Goal: Task Accomplishment & Management: Manage account settings

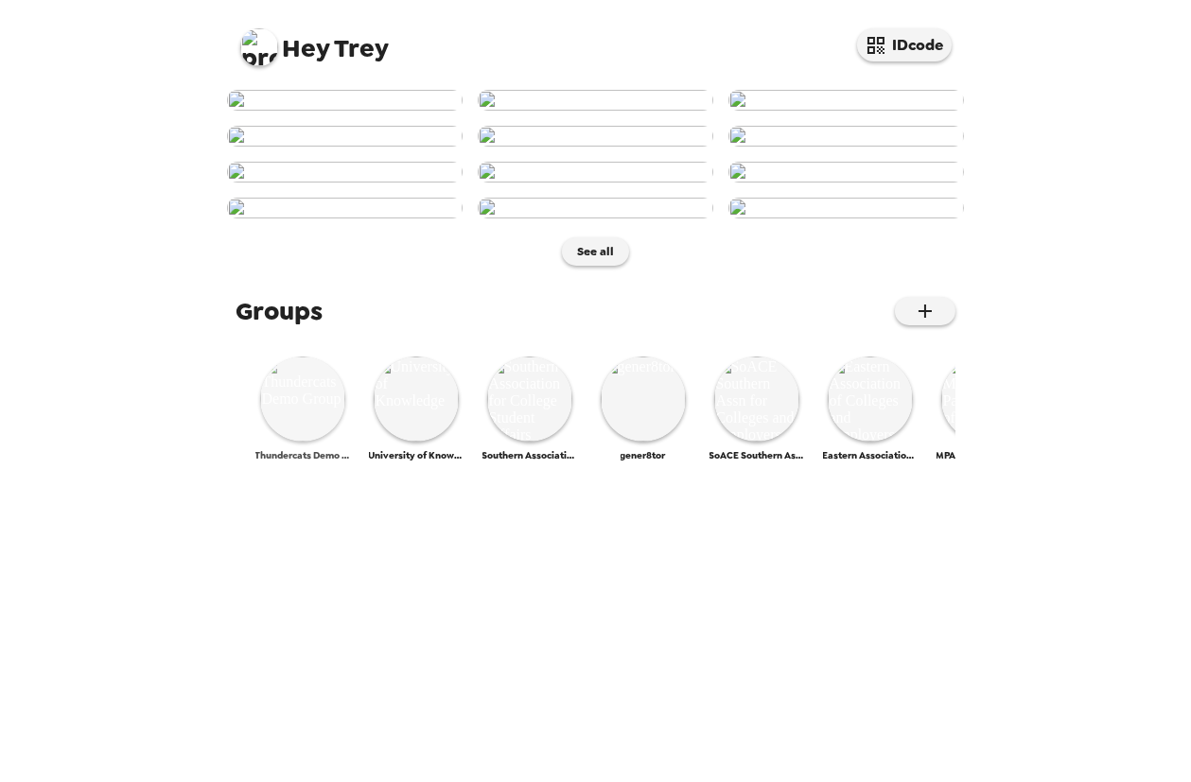
scroll to position [800, 0]
click at [306, 442] on img at bounding box center [302, 399] width 85 height 85
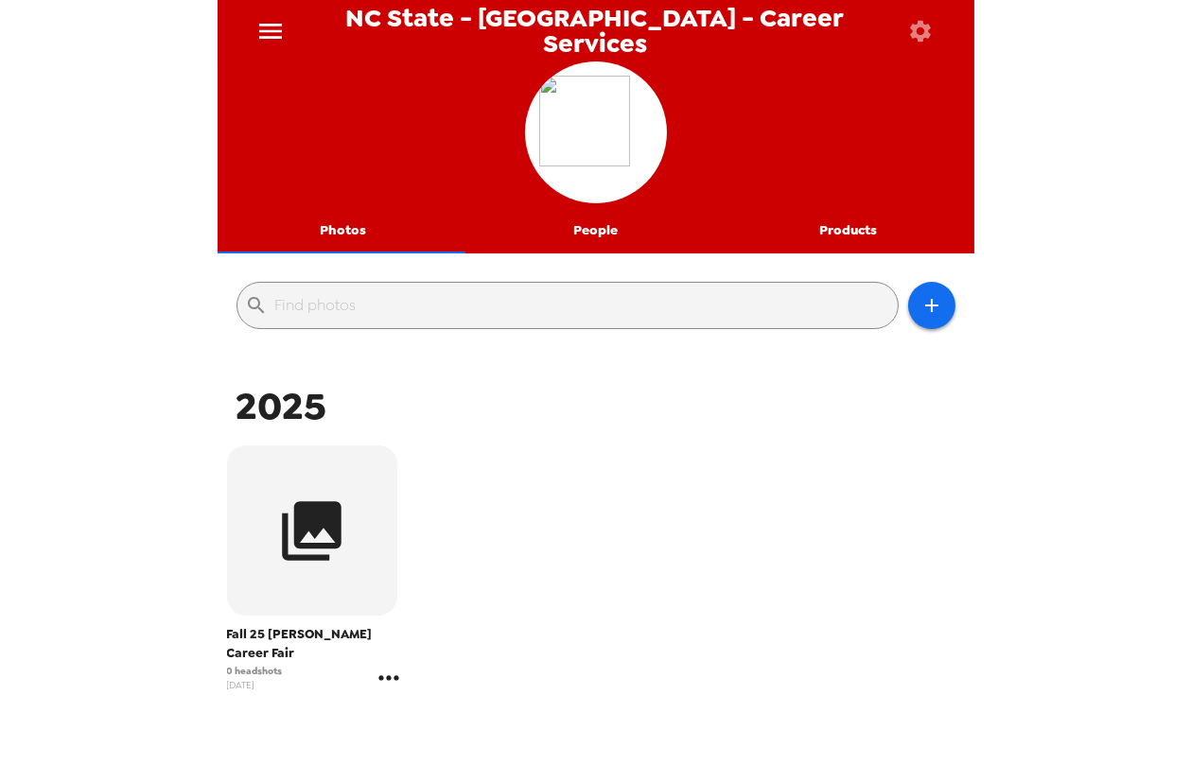
click at [388, 663] on icon "gallery menu" at bounding box center [389, 678] width 30 height 30
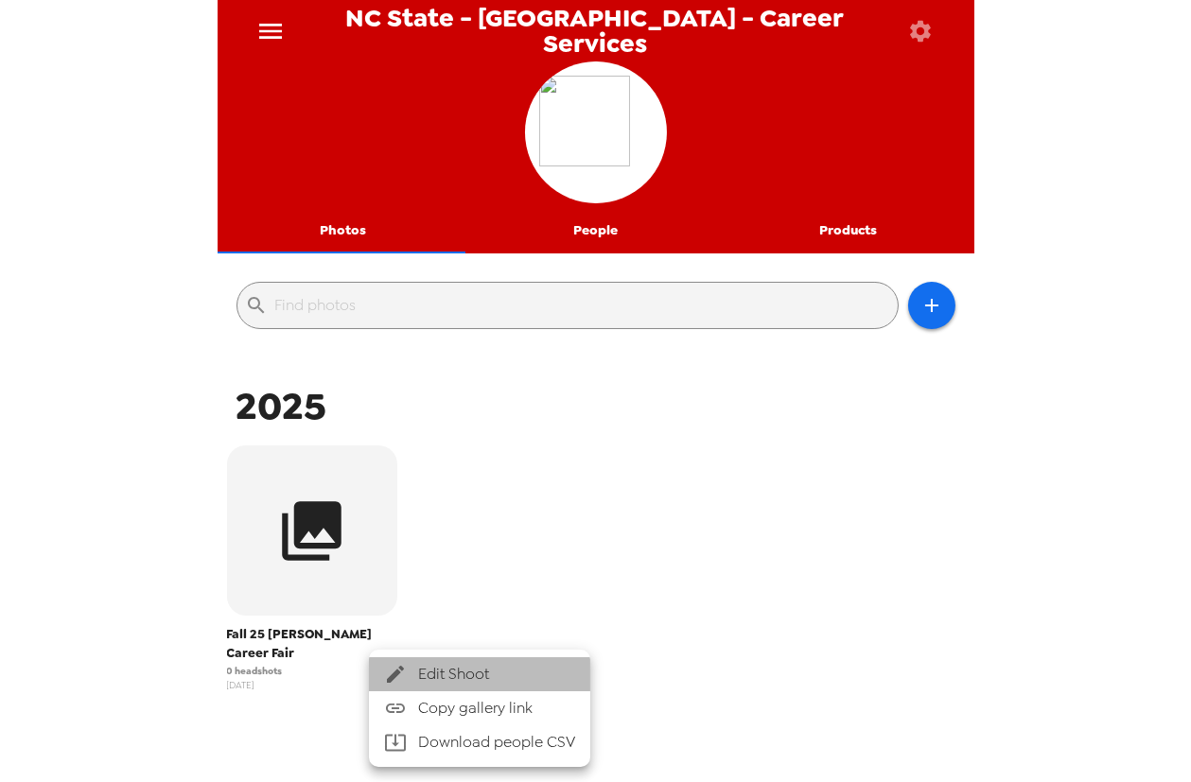
click at [424, 674] on span "Edit Shoot" at bounding box center [496, 674] width 157 height 23
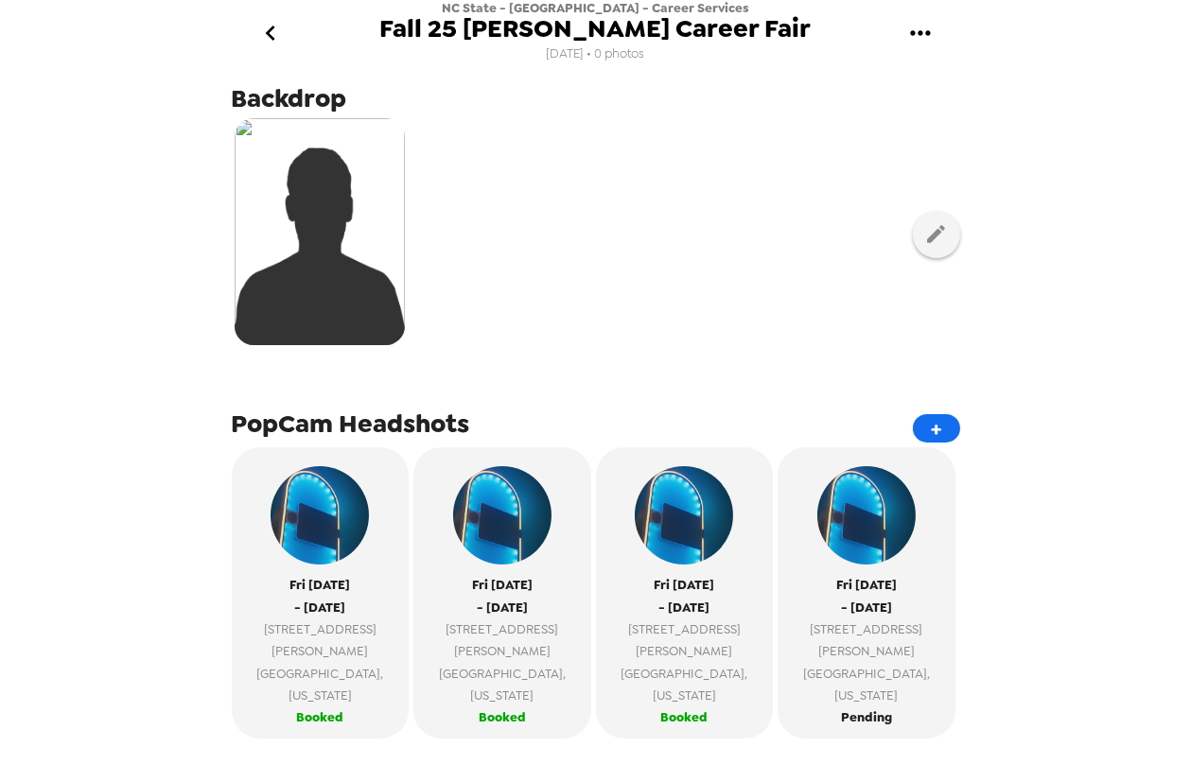
scroll to position [257, 0]
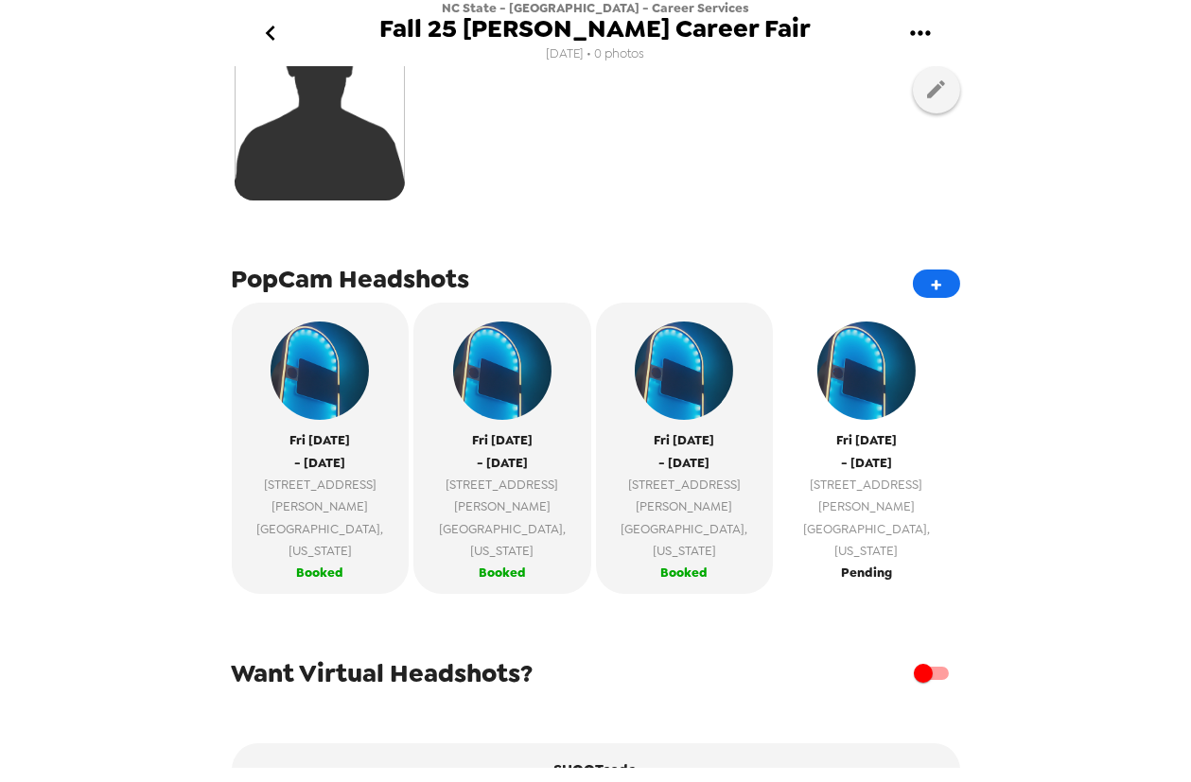
click at [880, 518] on span "Raleigh , North Carolina" at bounding box center [866, 540] width 159 height 44
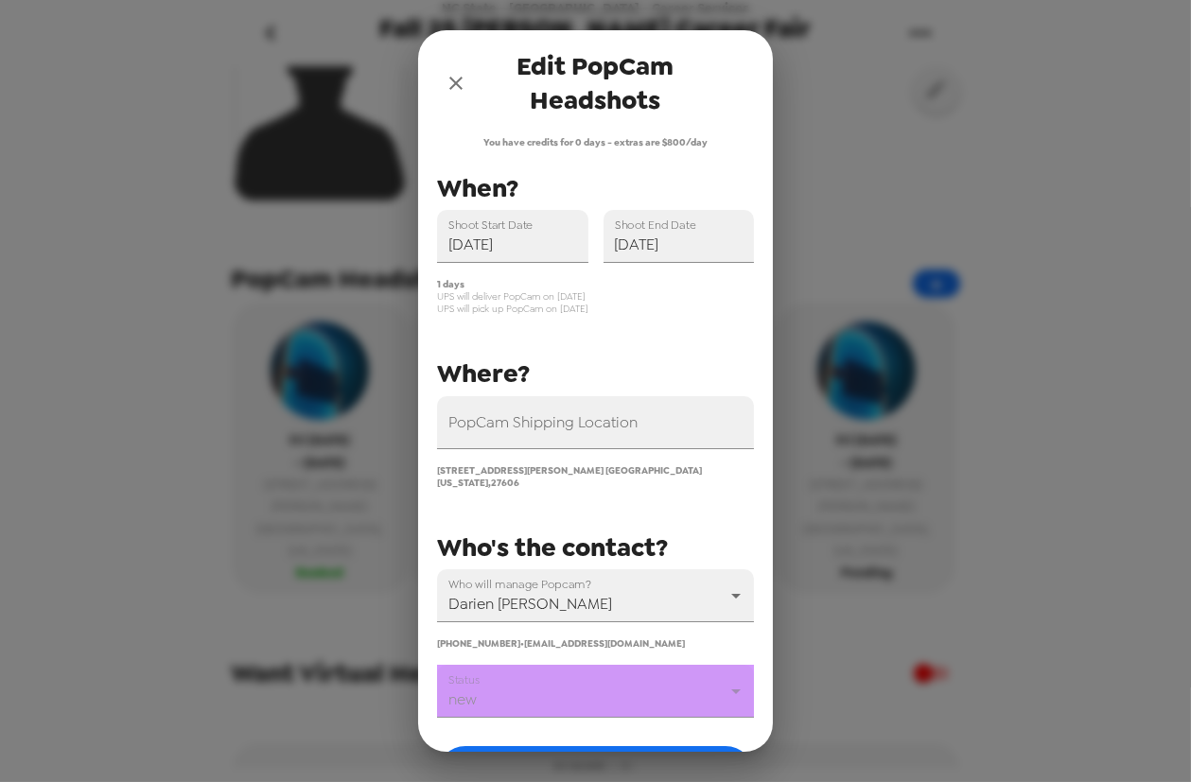
click at [587, 671] on body "NC State - Poole - Career Services Fall 25 Poole Career Fair 8/26/25 • 0 photos…" at bounding box center [595, 391] width 1191 height 782
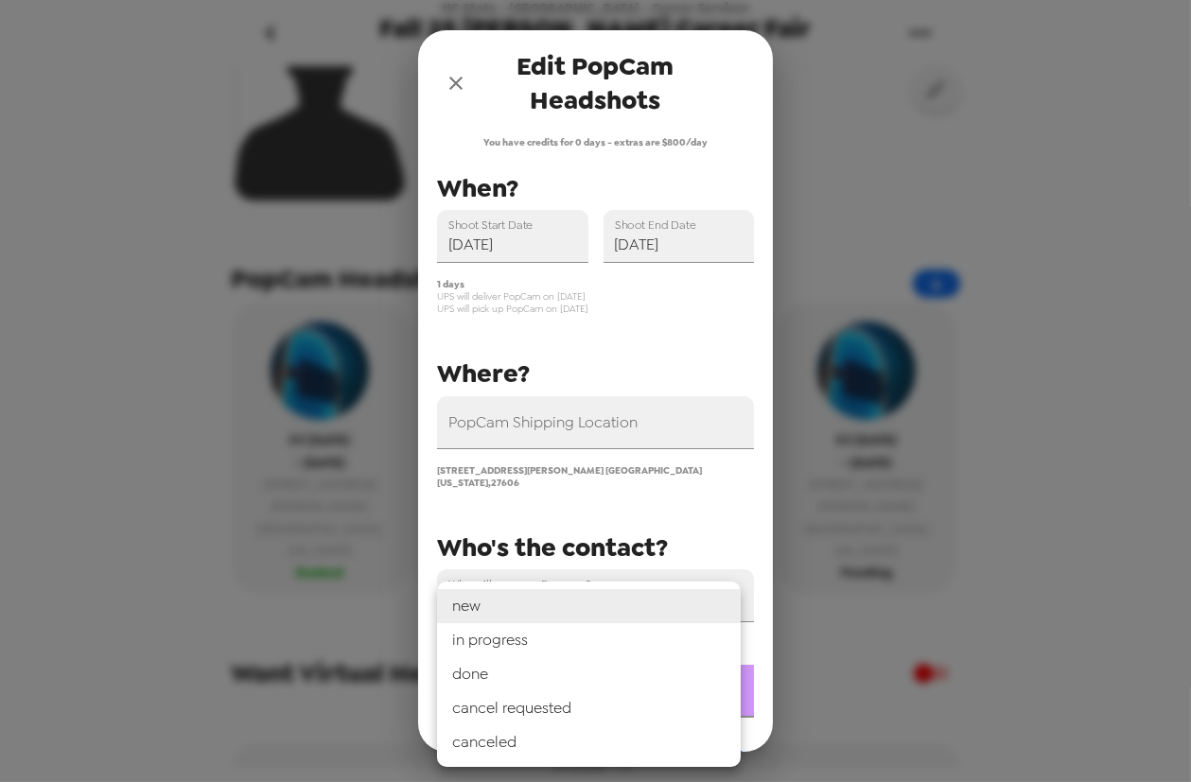
click at [581, 646] on li "in progress" at bounding box center [589, 640] width 304 height 34
type input "in progress"
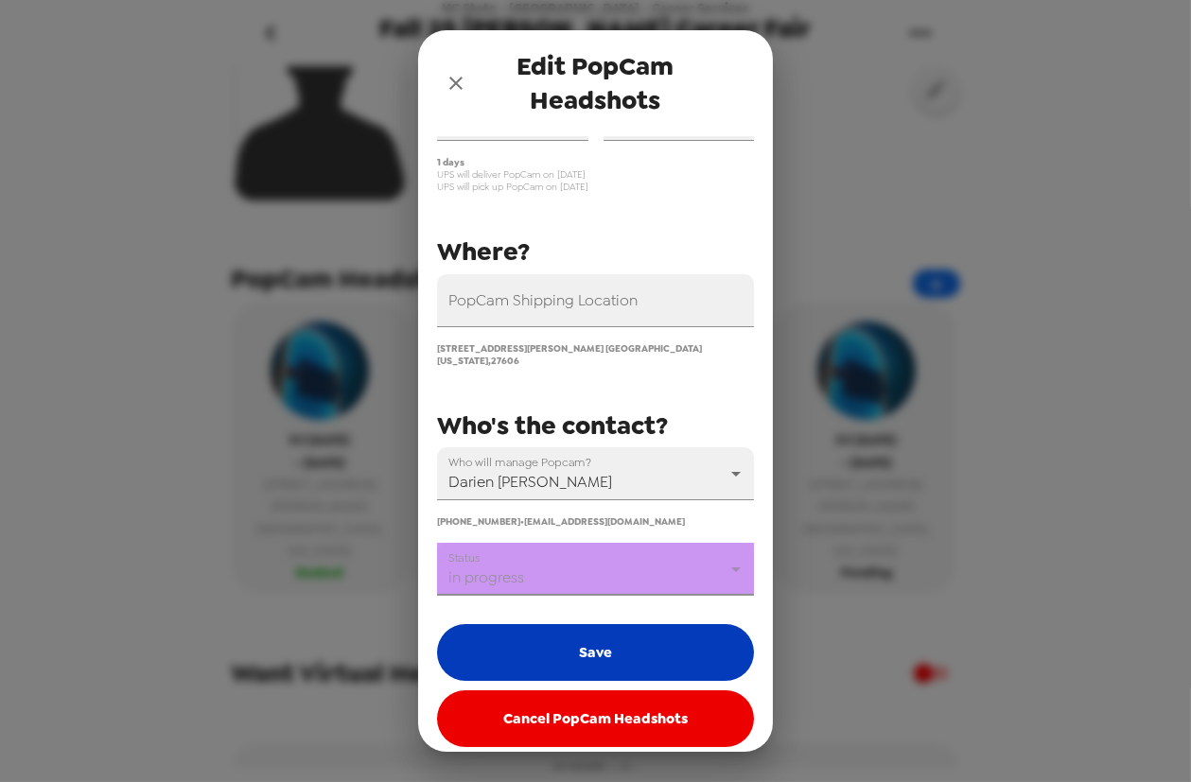
scroll to position [125, 0]
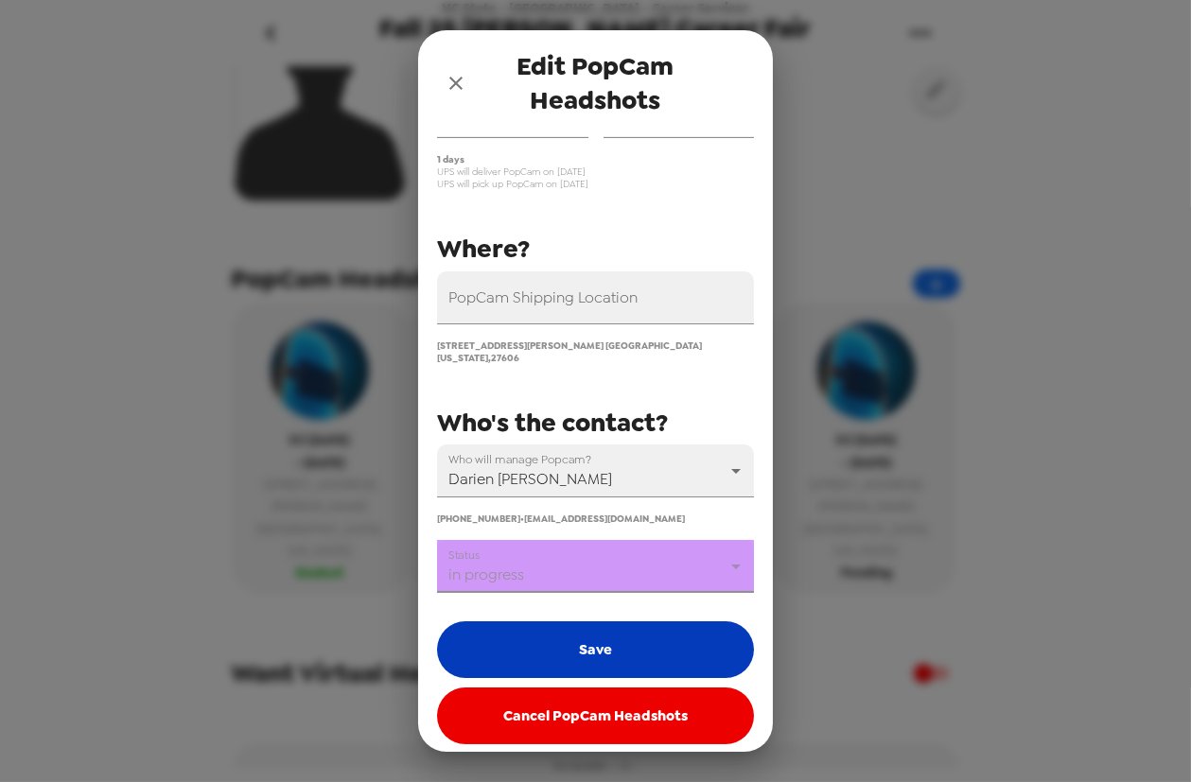
click at [599, 663] on button "Save" at bounding box center [595, 649] width 317 height 57
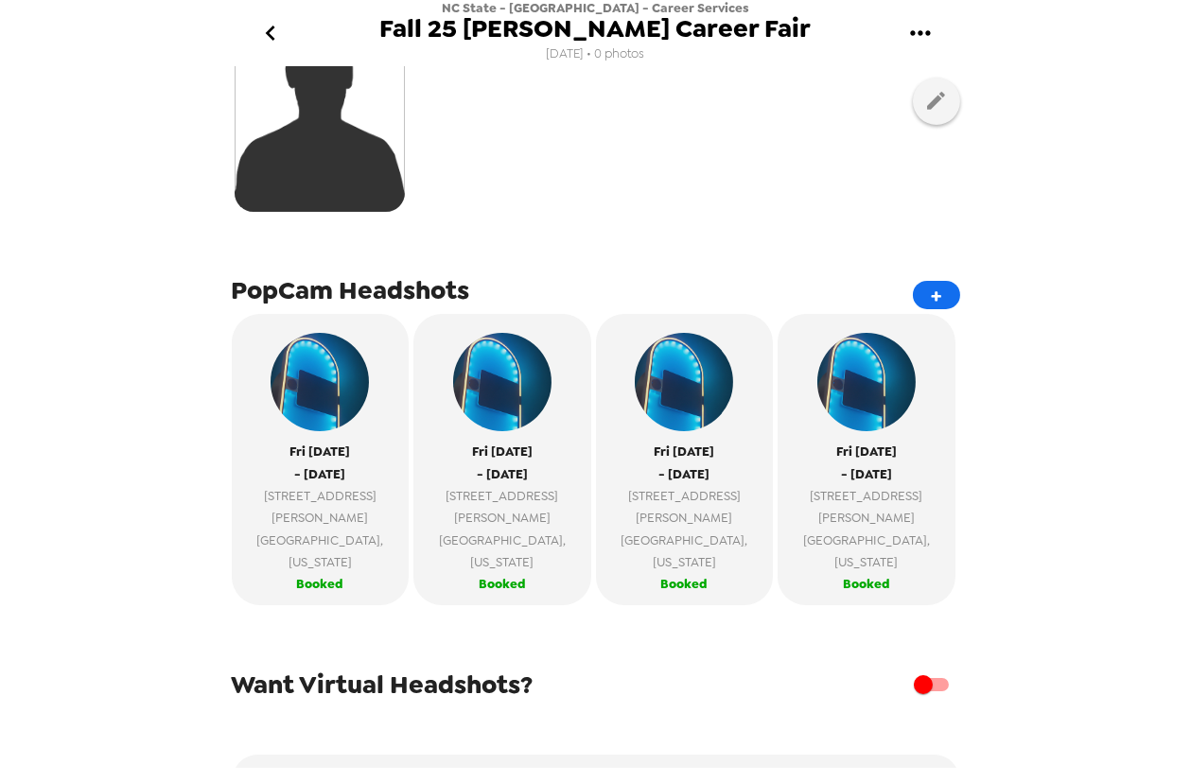
scroll to position [0, 0]
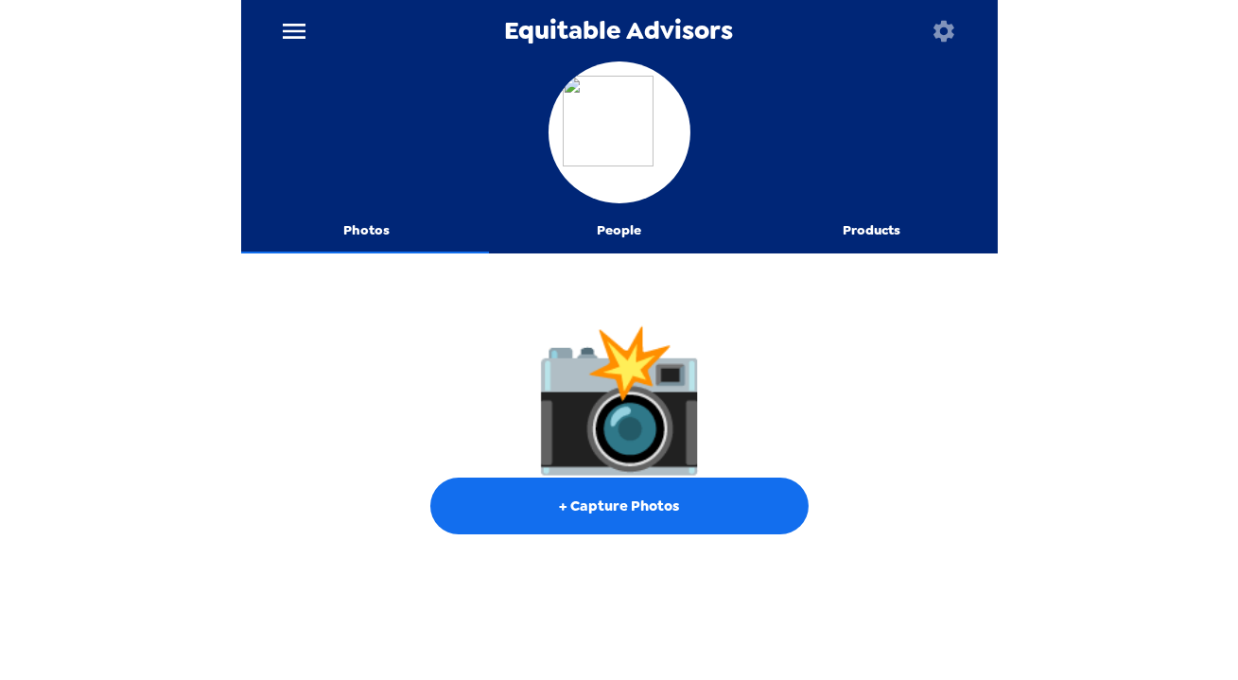
click at [158, 413] on div "Equitable Advisors Photos People Products 📸 + Capture Photos" at bounding box center [619, 340] width 1238 height 680
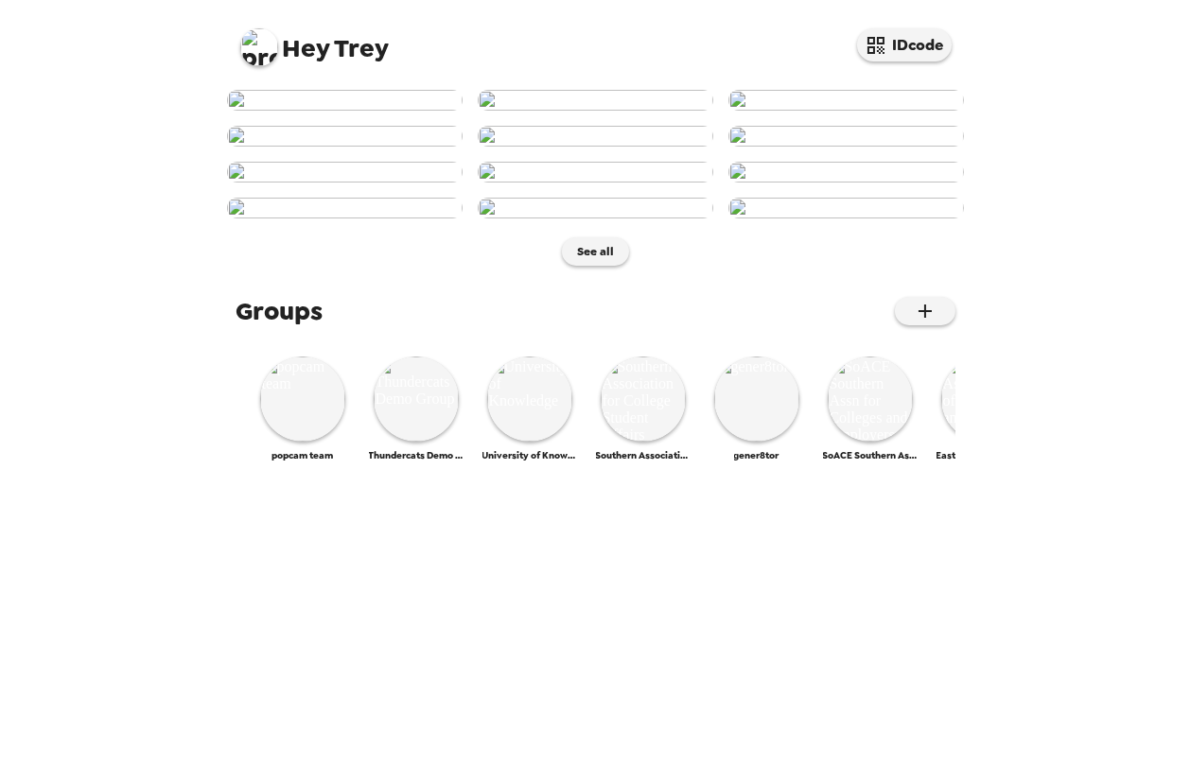
click at [126, 363] on div "Hey Trey IDcode See all Groups popcam team Thundercats Demo Group University of…" at bounding box center [595, 391] width 1191 height 782
click at [237, 34] on div "Hey Trey IDcode" at bounding box center [596, 40] width 757 height 80
click at [263, 51] on img at bounding box center [259, 47] width 38 height 38
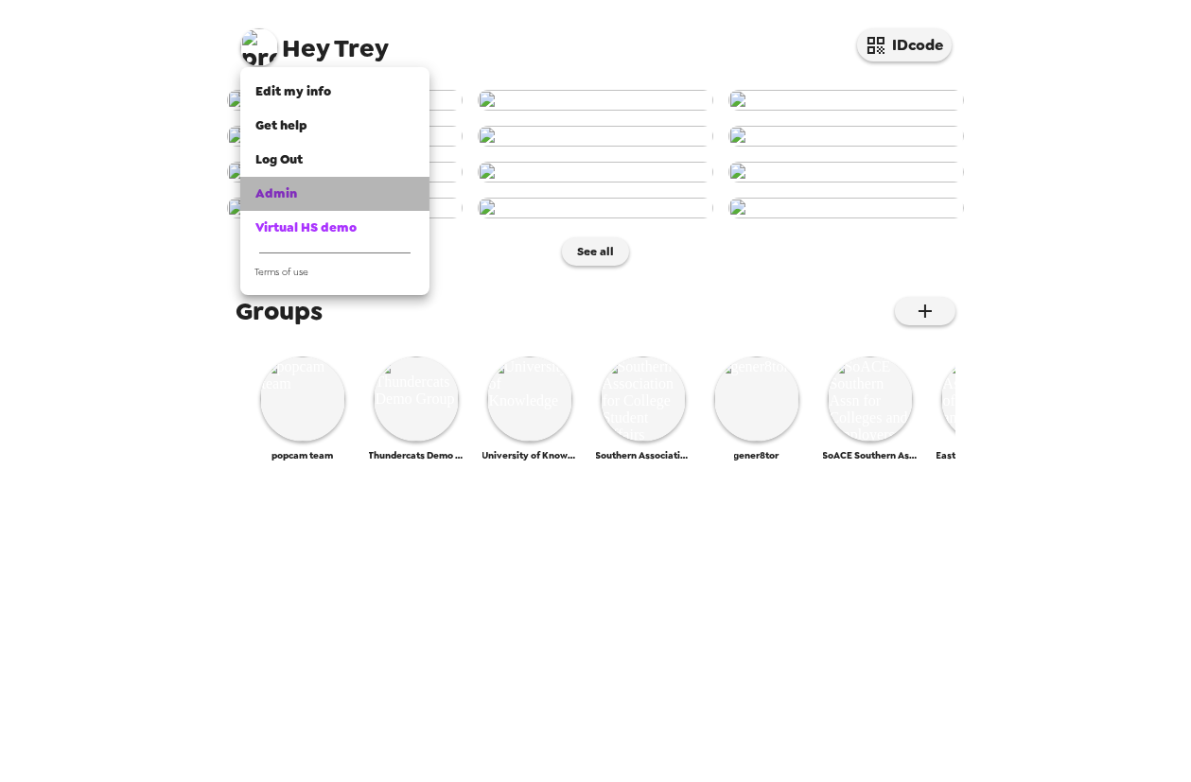
click at [344, 187] on div "Admin" at bounding box center [334, 193] width 159 height 19
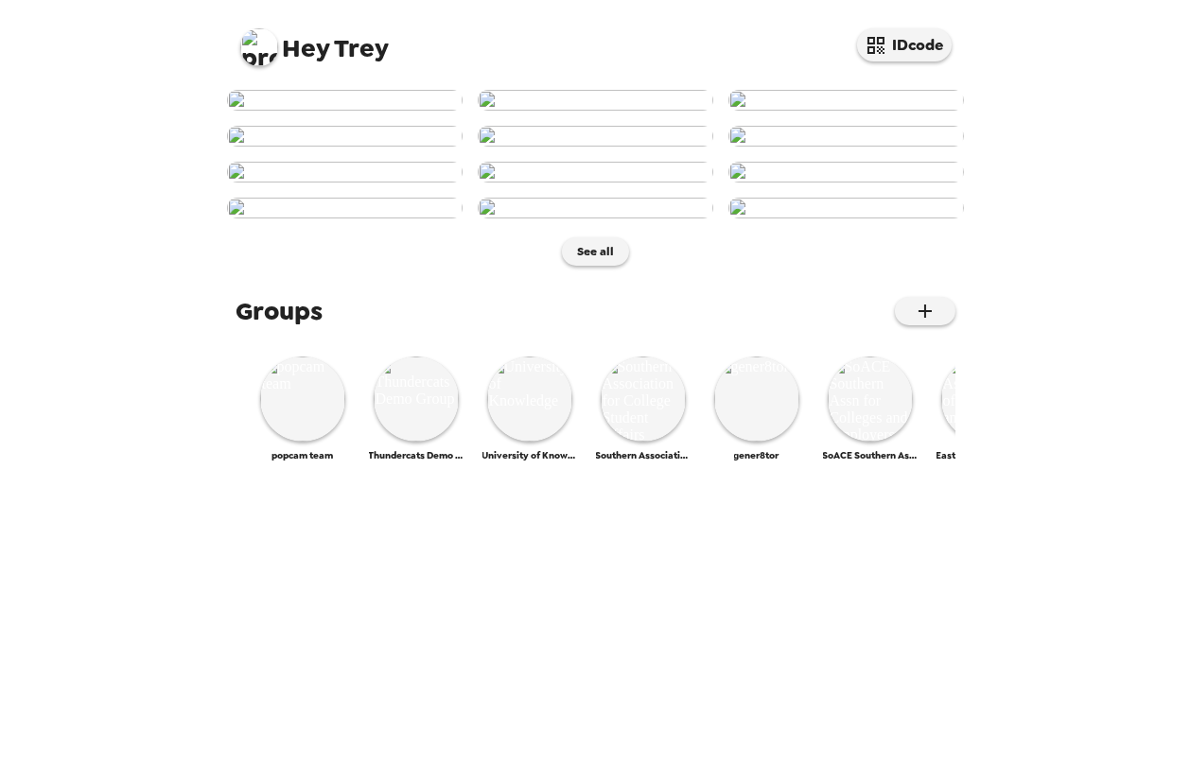
scroll to position [688, 0]
click at [409, 442] on img at bounding box center [416, 399] width 85 height 85
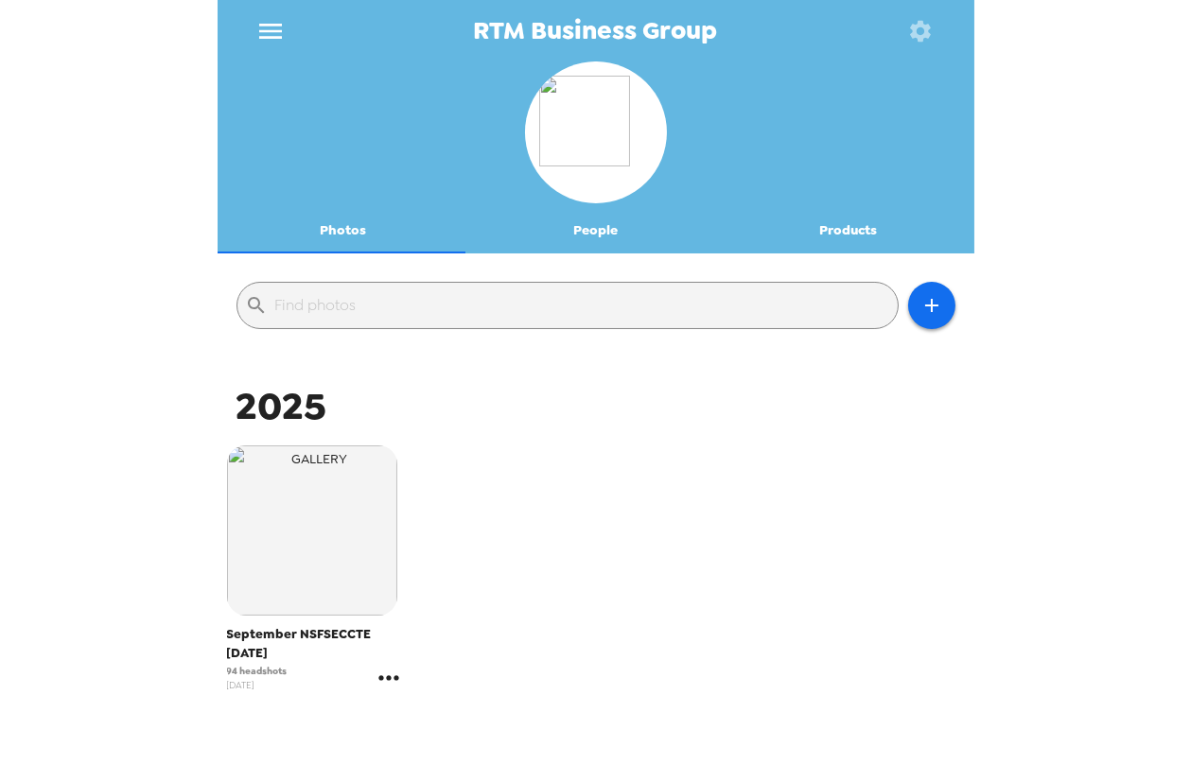
click at [392, 673] on icon "gallery menu" at bounding box center [389, 678] width 30 height 30
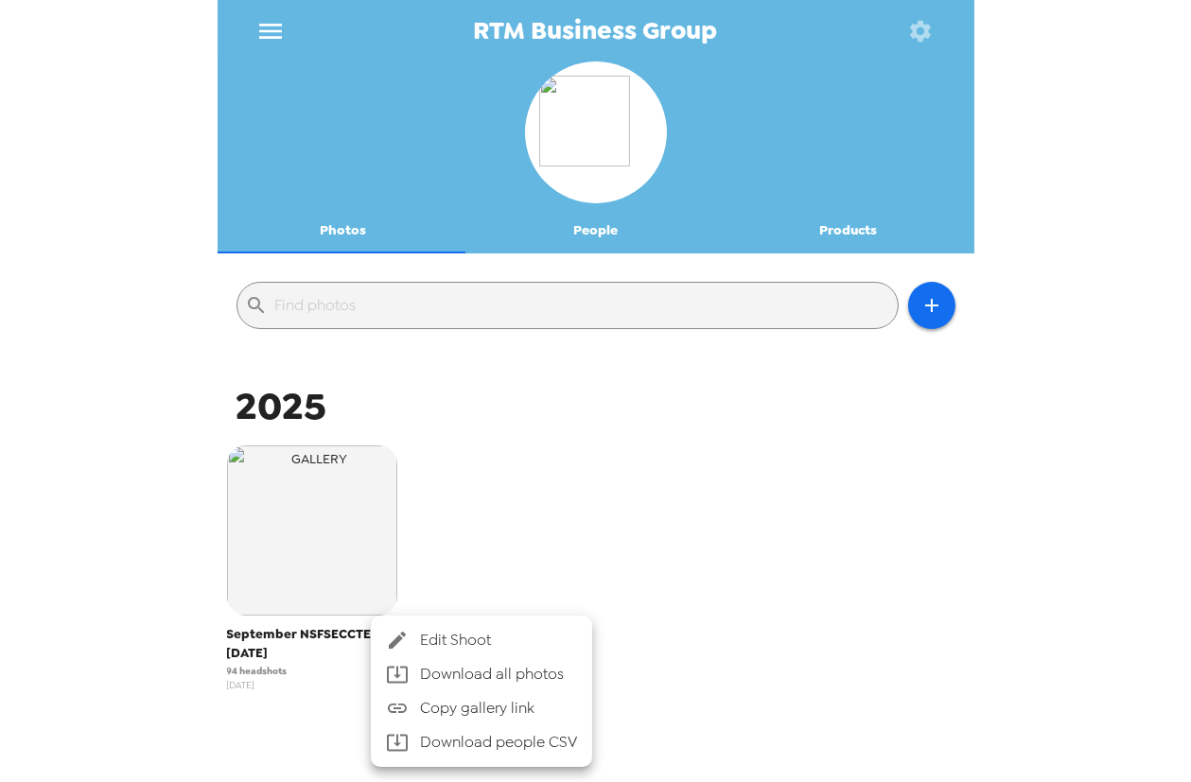
click at [475, 634] on span "Edit Shoot" at bounding box center [498, 640] width 157 height 23
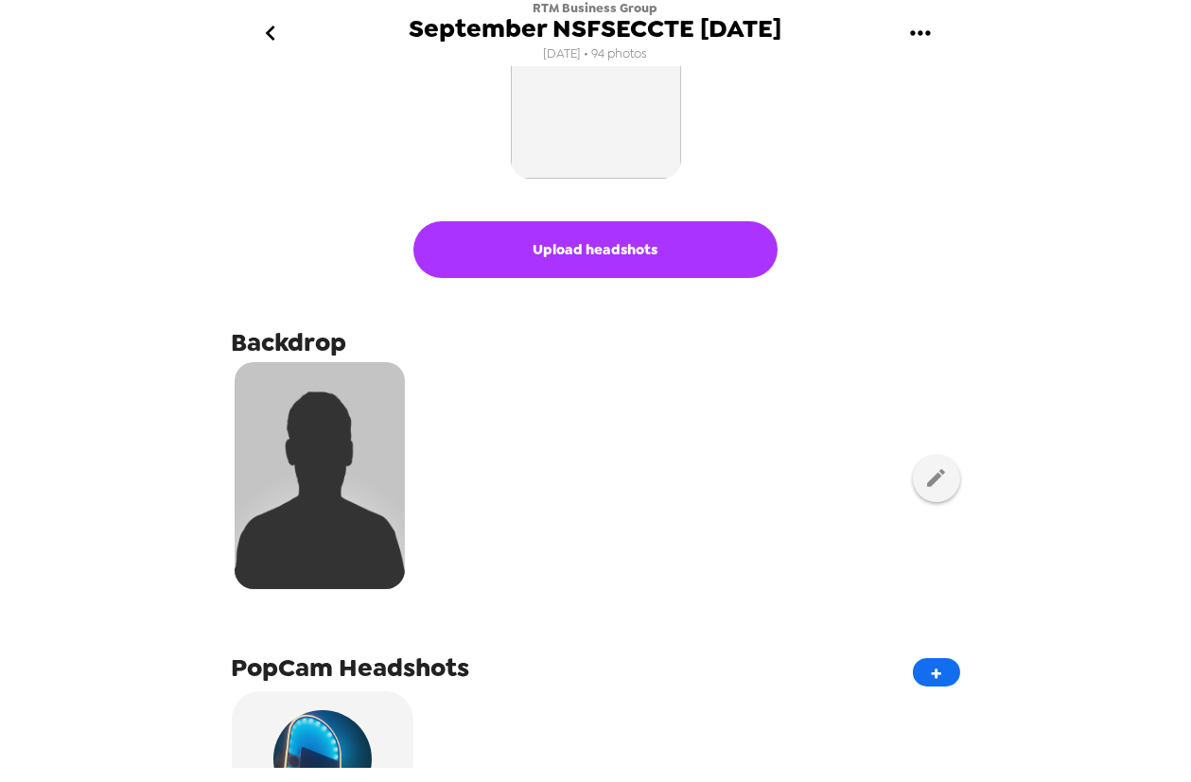
scroll to position [257, 0]
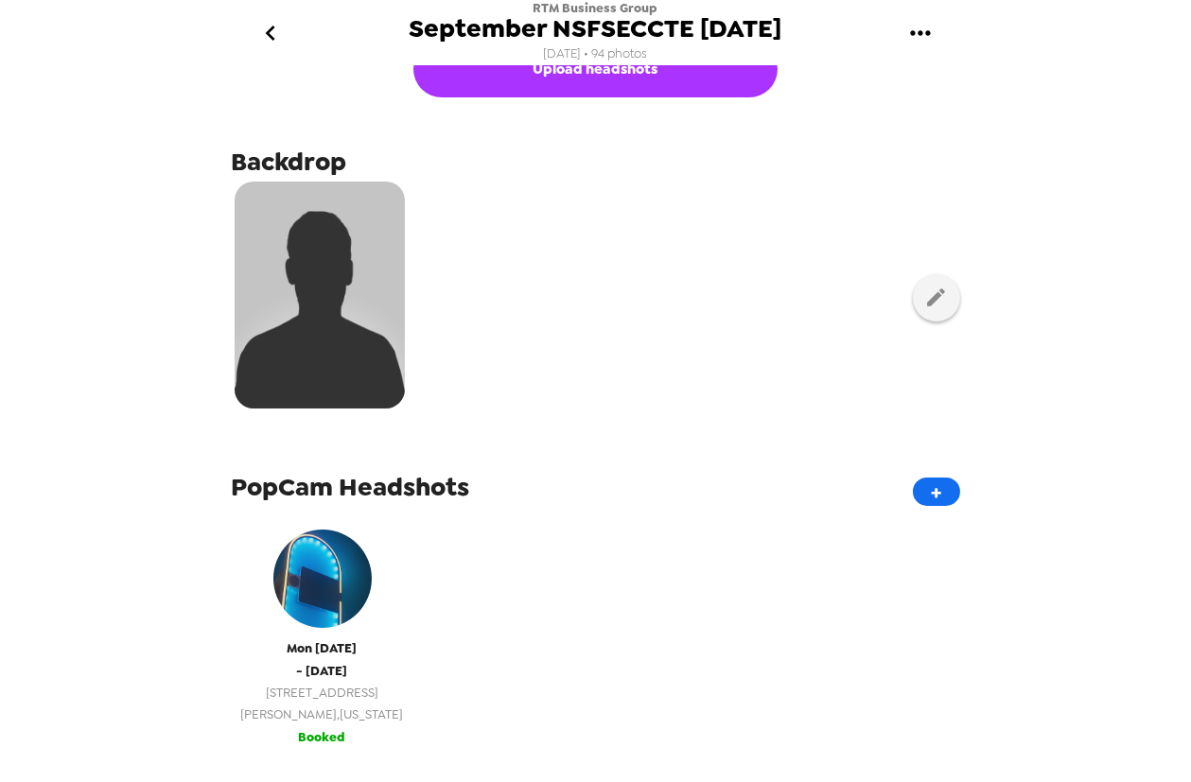
click at [348, 700] on span "5594 W Wild Horse Pass Blvd" at bounding box center [322, 693] width 163 height 22
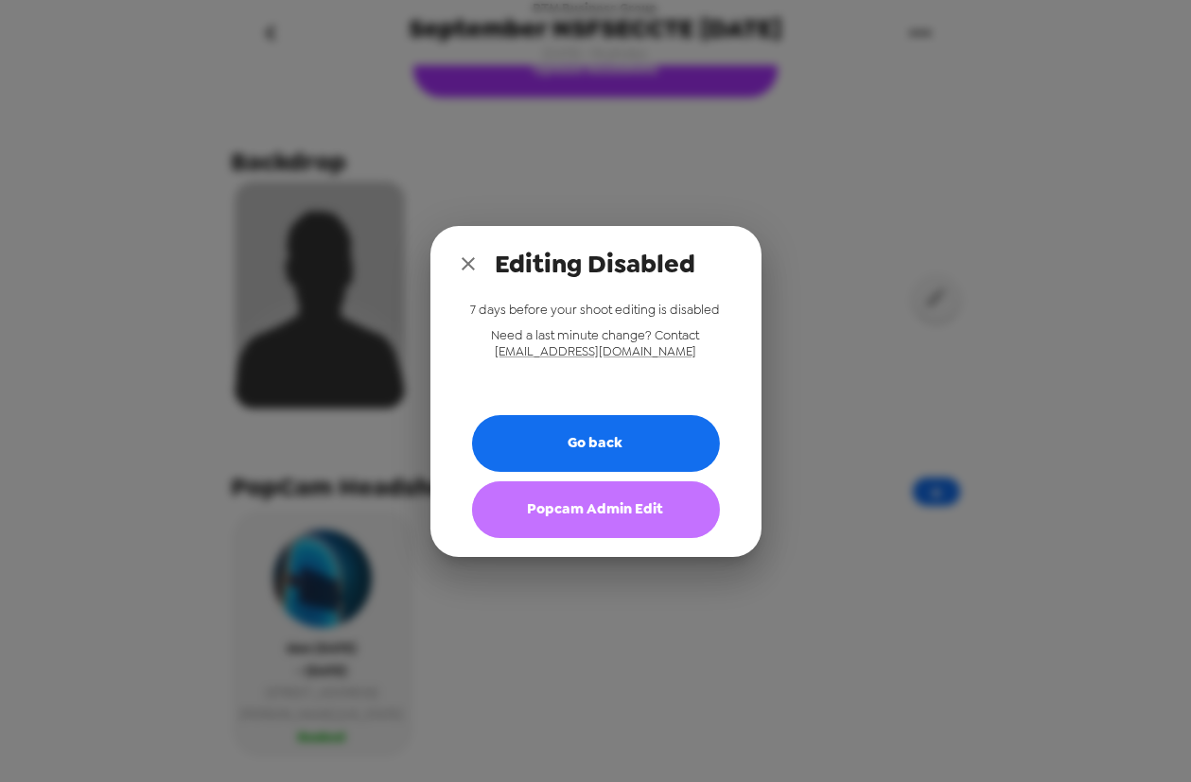
click at [634, 511] on button "Popcam Admin Edit" at bounding box center [596, 509] width 248 height 57
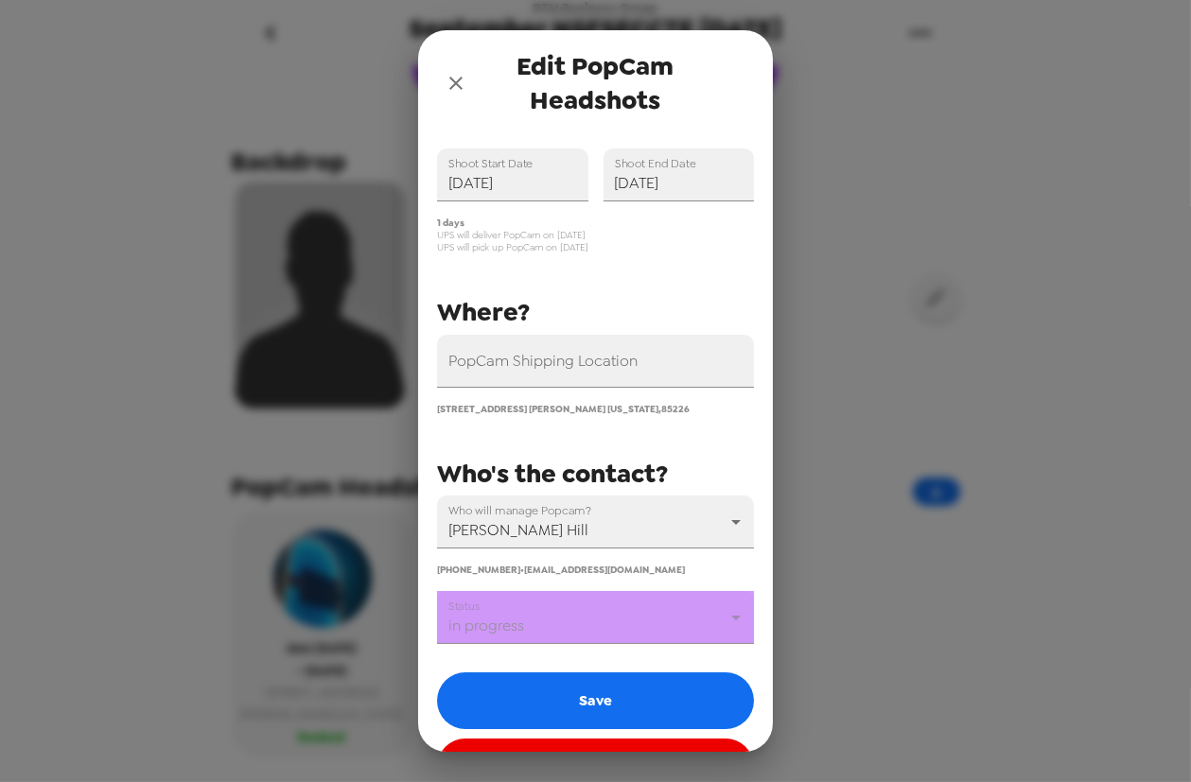
scroll to position [125, 0]
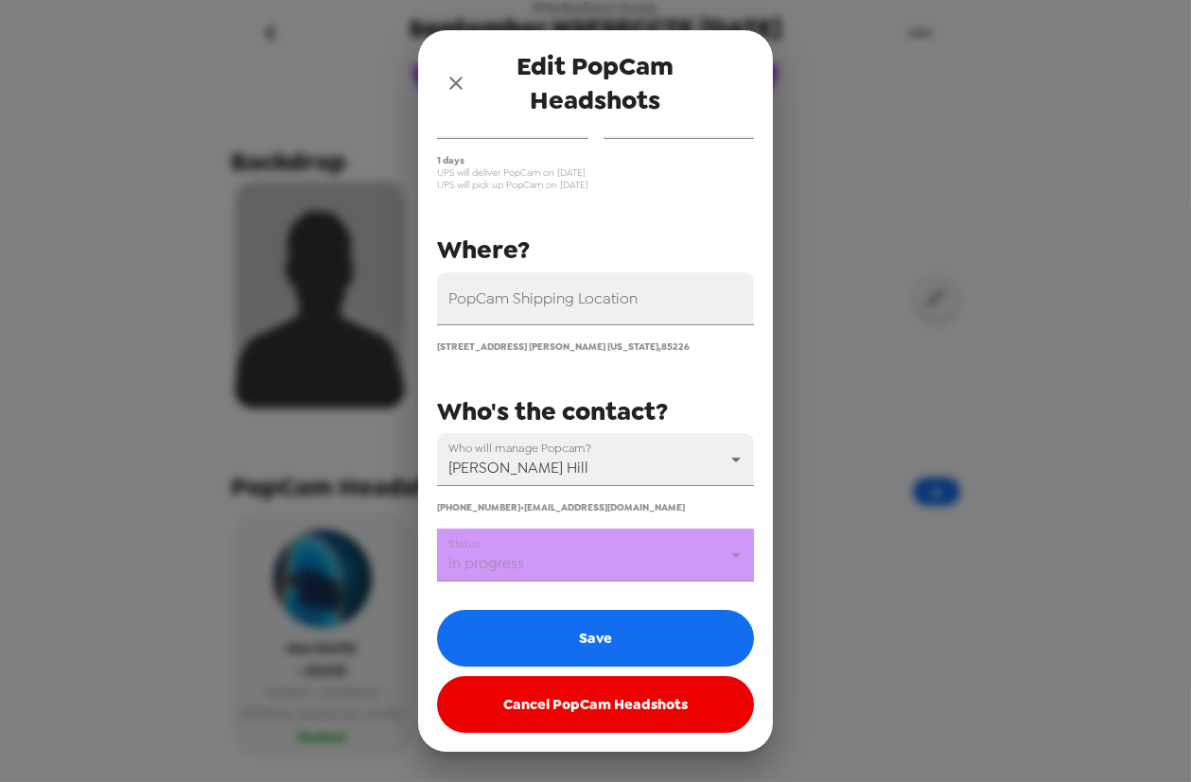
click at [588, 557] on body "RTM Business Group September NSFSECCTE 9/15/25 8/20/25 • 94 photos Upload heads…" at bounding box center [595, 391] width 1191 height 782
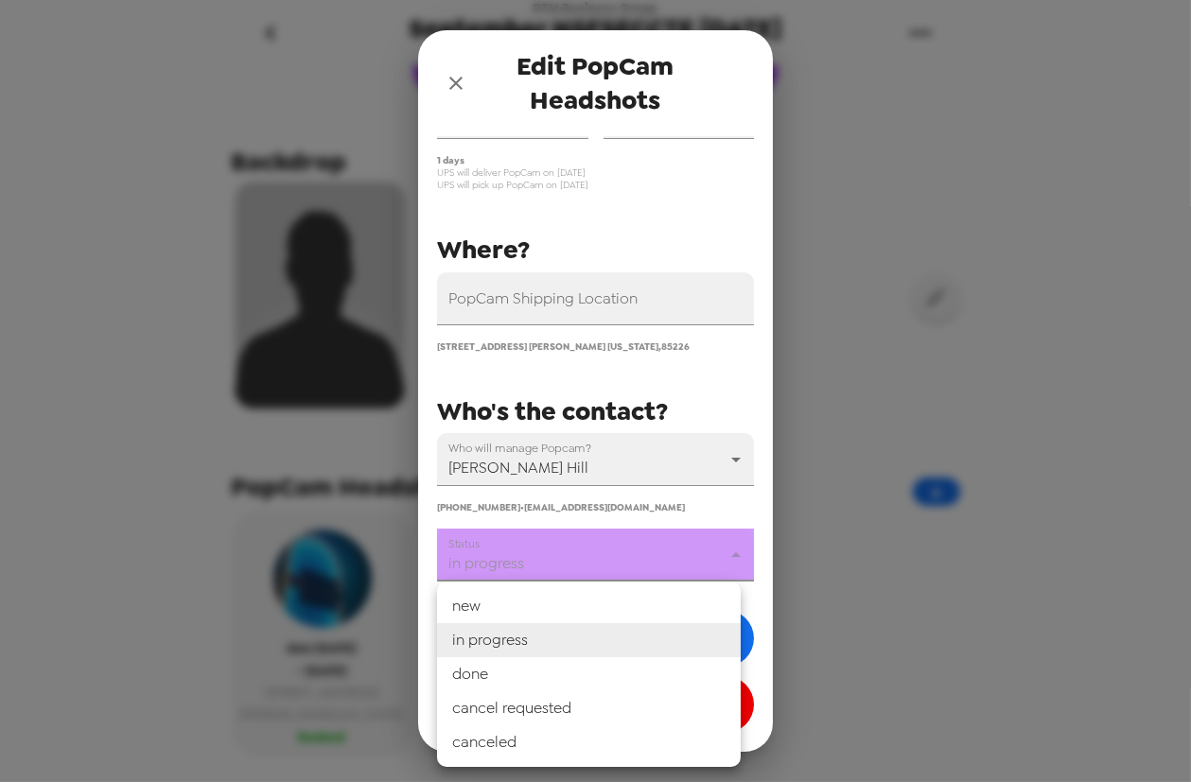
click at [569, 671] on li "done" at bounding box center [589, 674] width 304 height 34
type input "done"
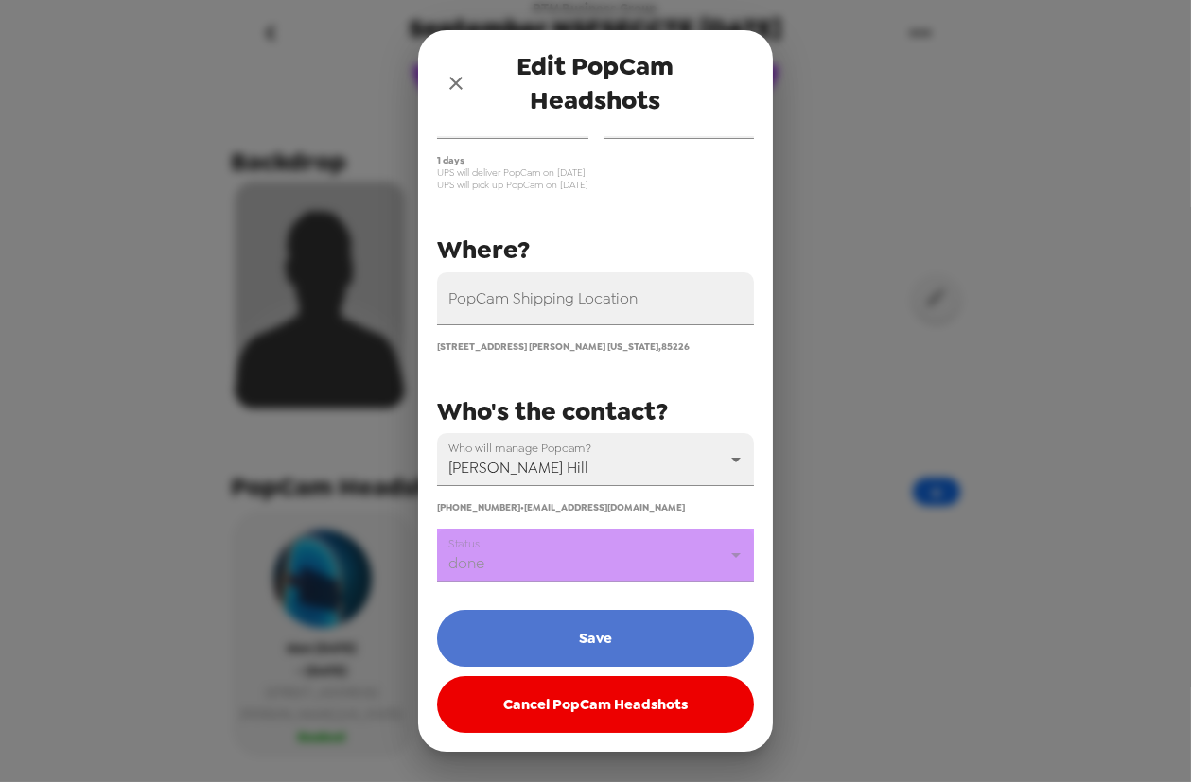
click at [618, 646] on button "Save" at bounding box center [595, 638] width 317 height 57
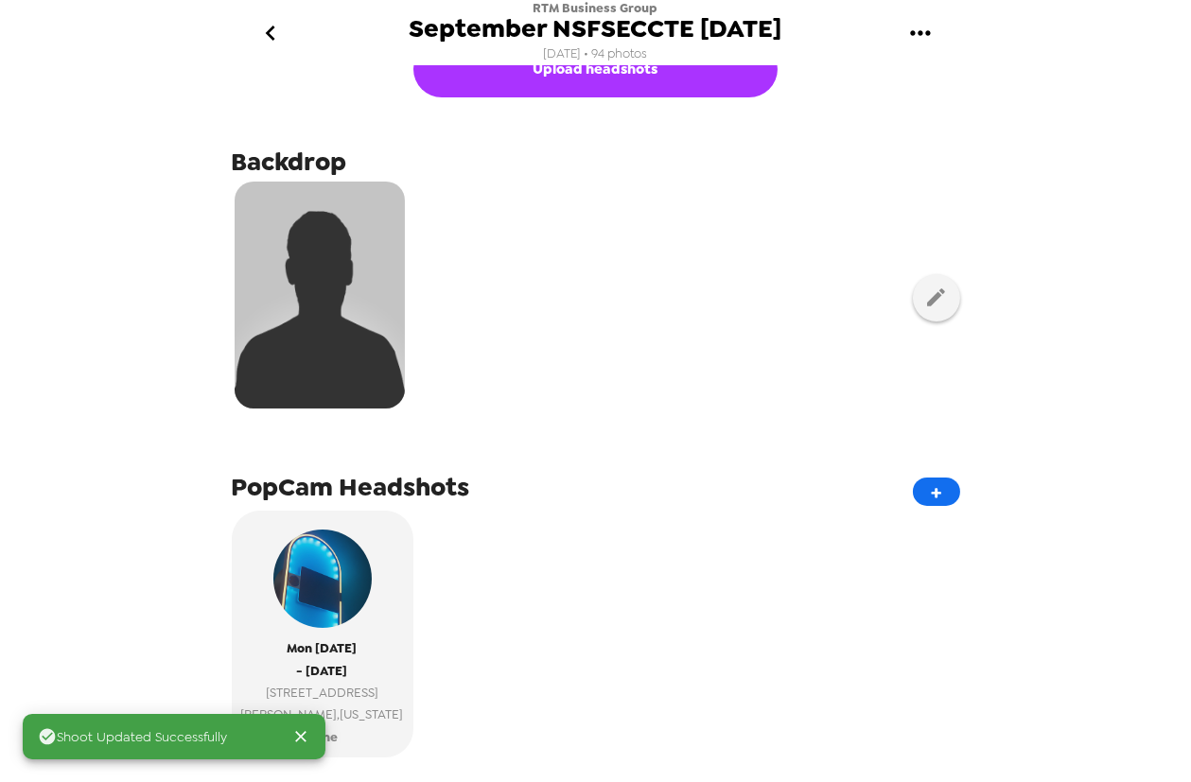
click at [274, 47] on icon "go back" at bounding box center [270, 33] width 30 height 30
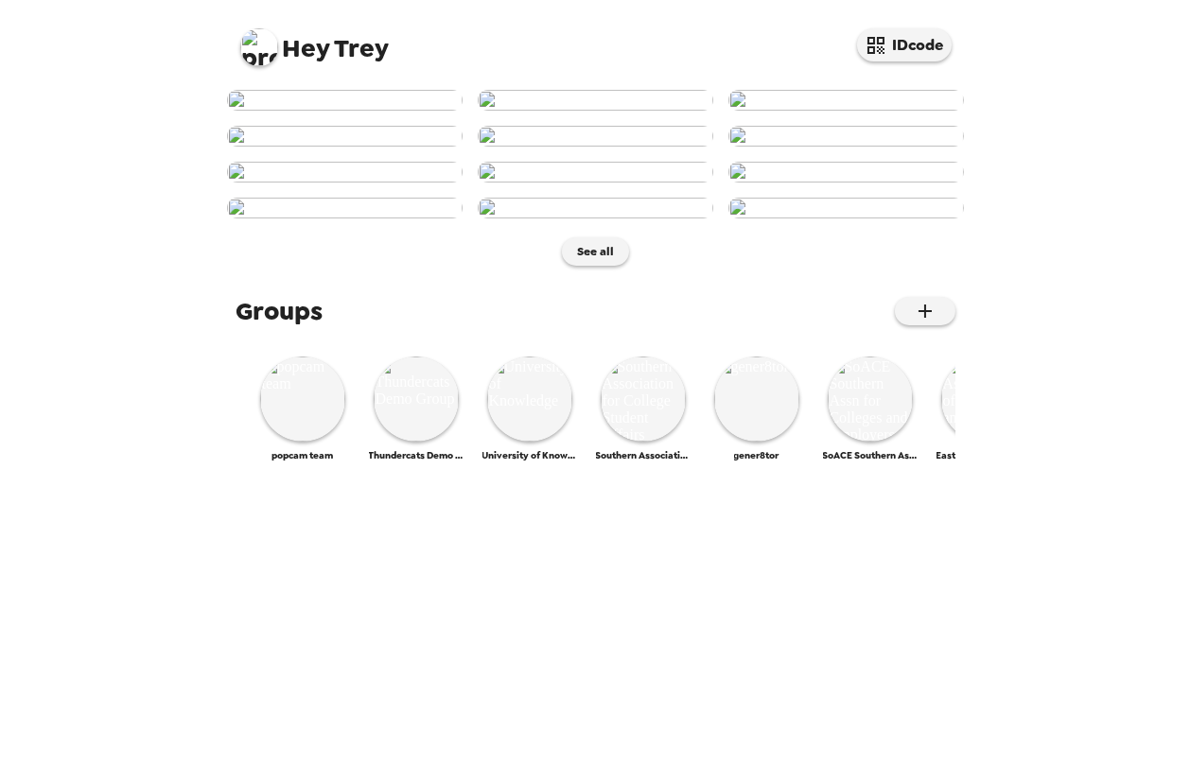
scroll to position [800, 0]
click at [259, 56] on img at bounding box center [259, 47] width 38 height 38
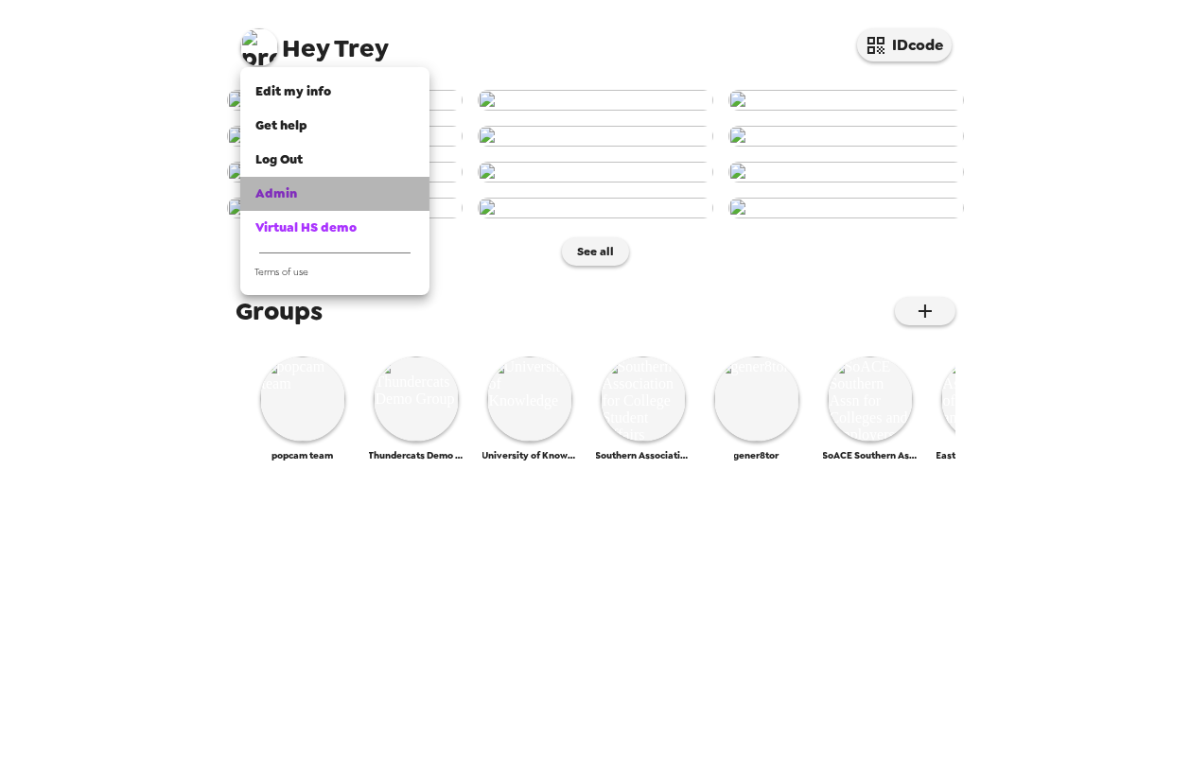
click at [302, 189] on div "Admin" at bounding box center [334, 193] width 159 height 19
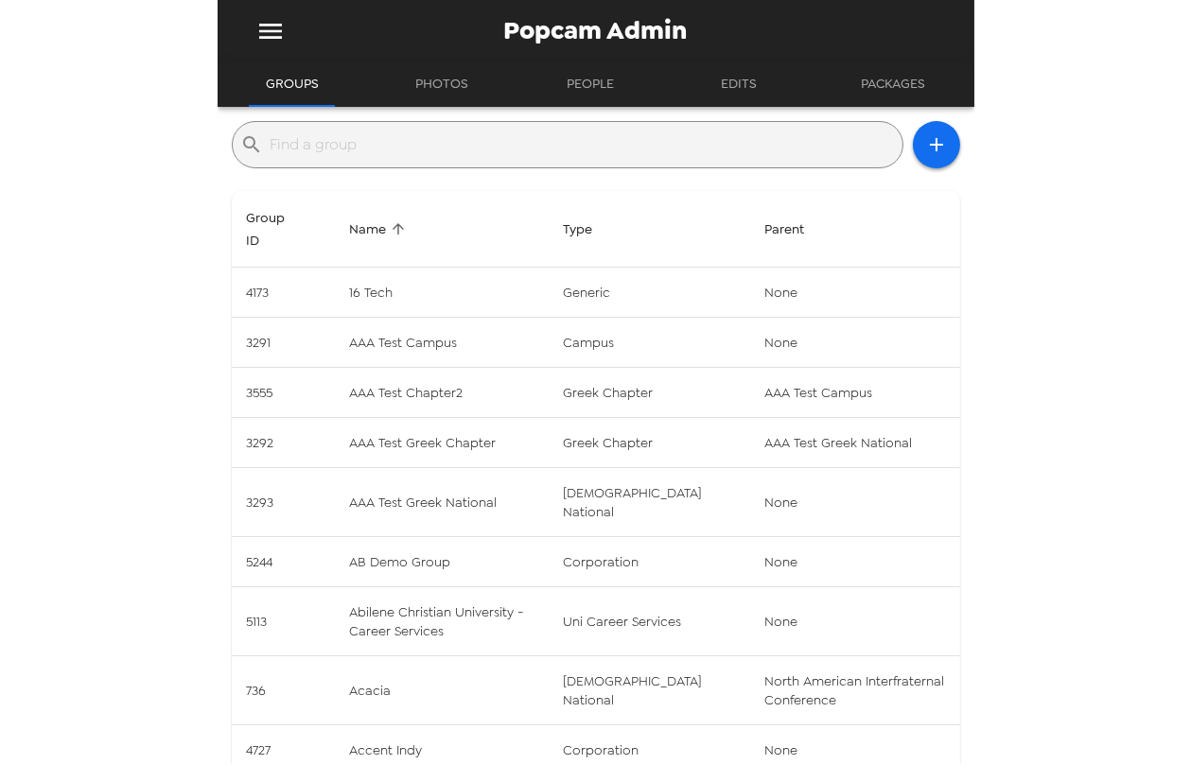
click at [565, 136] on input "text" at bounding box center [582, 145] width 624 height 30
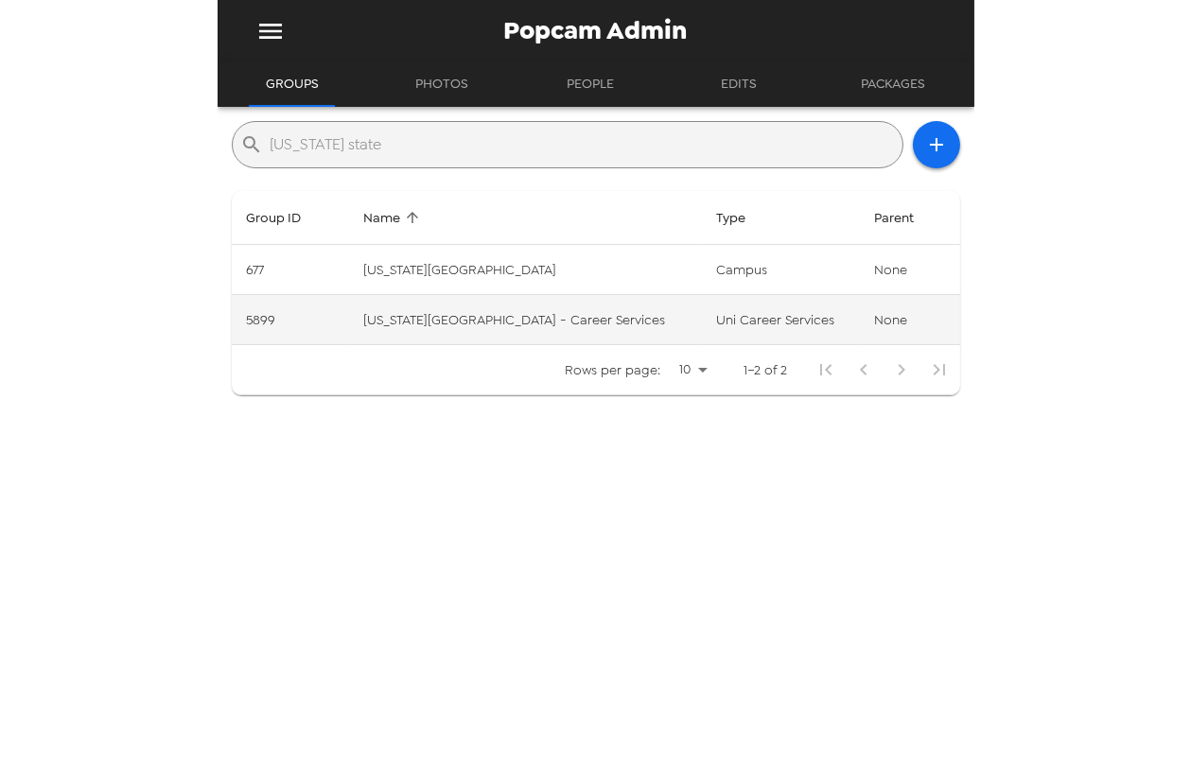
type input "[US_STATE] state"
click at [630, 328] on td "[US_STATE][GEOGRAPHIC_DATA] - Career Services" at bounding box center [524, 320] width 353 height 50
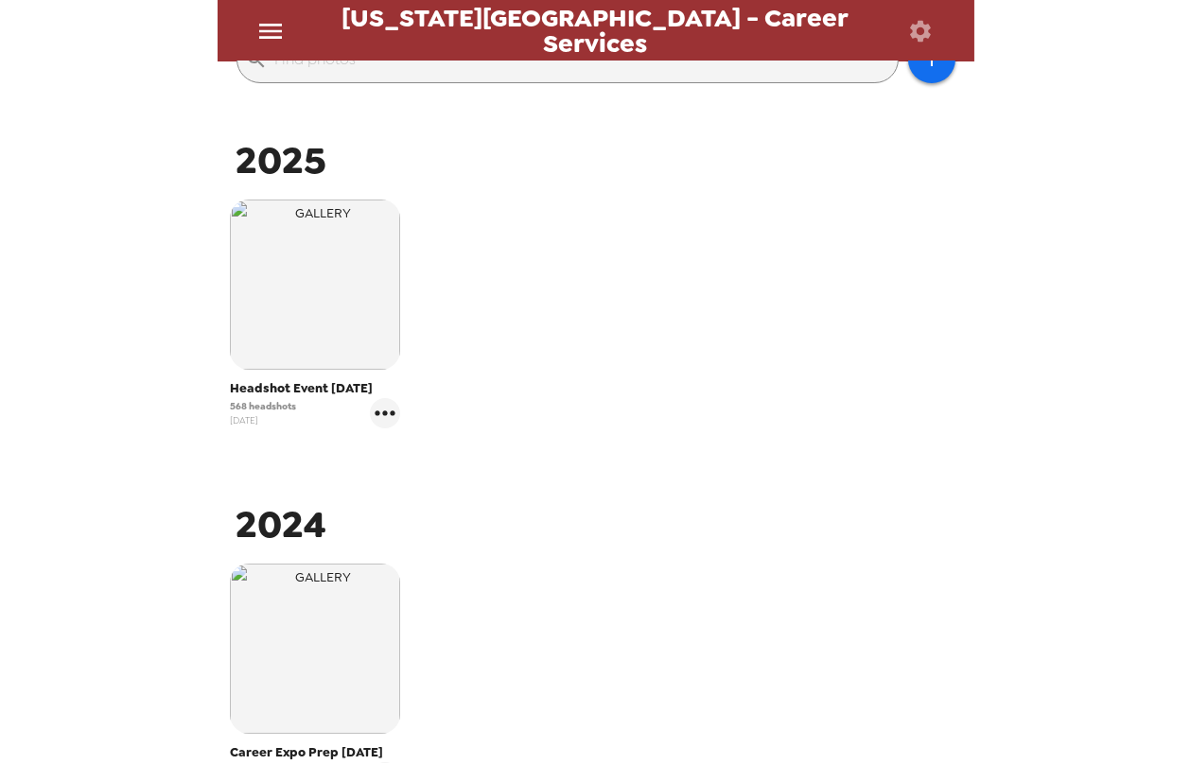
scroll to position [171, 0]
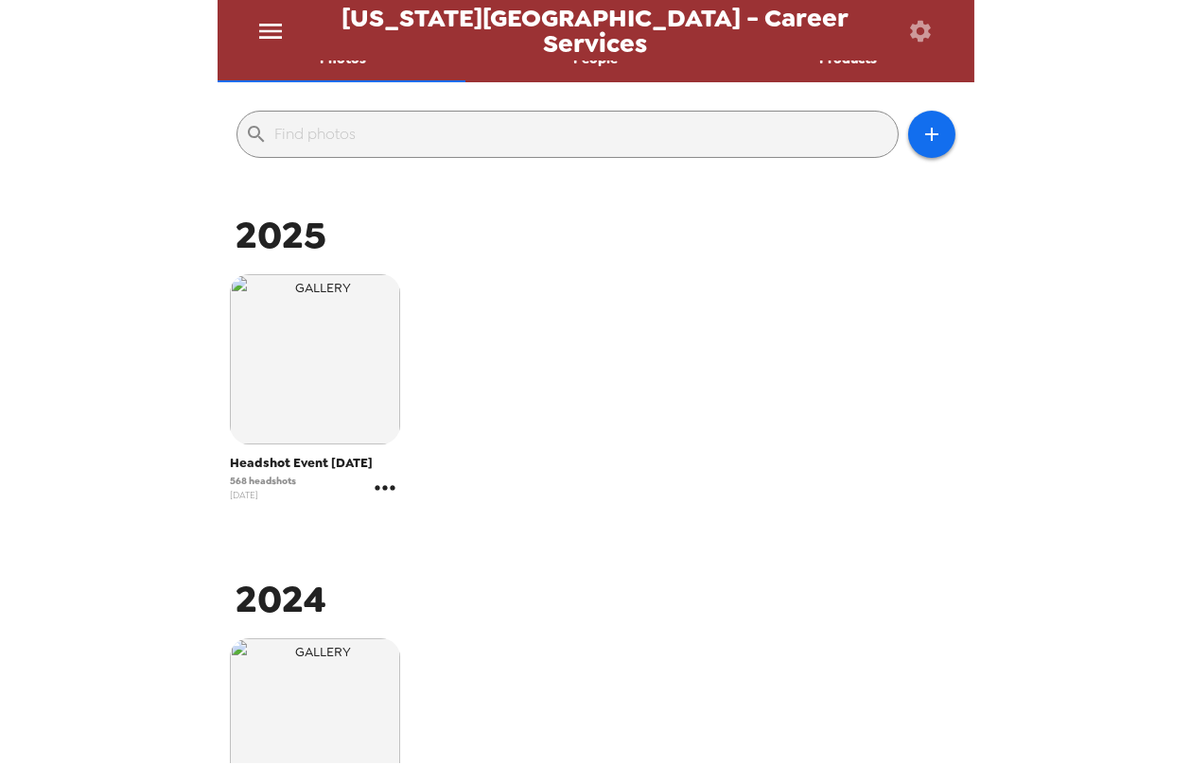
click at [392, 492] on icon "gallery menu" at bounding box center [385, 488] width 30 height 30
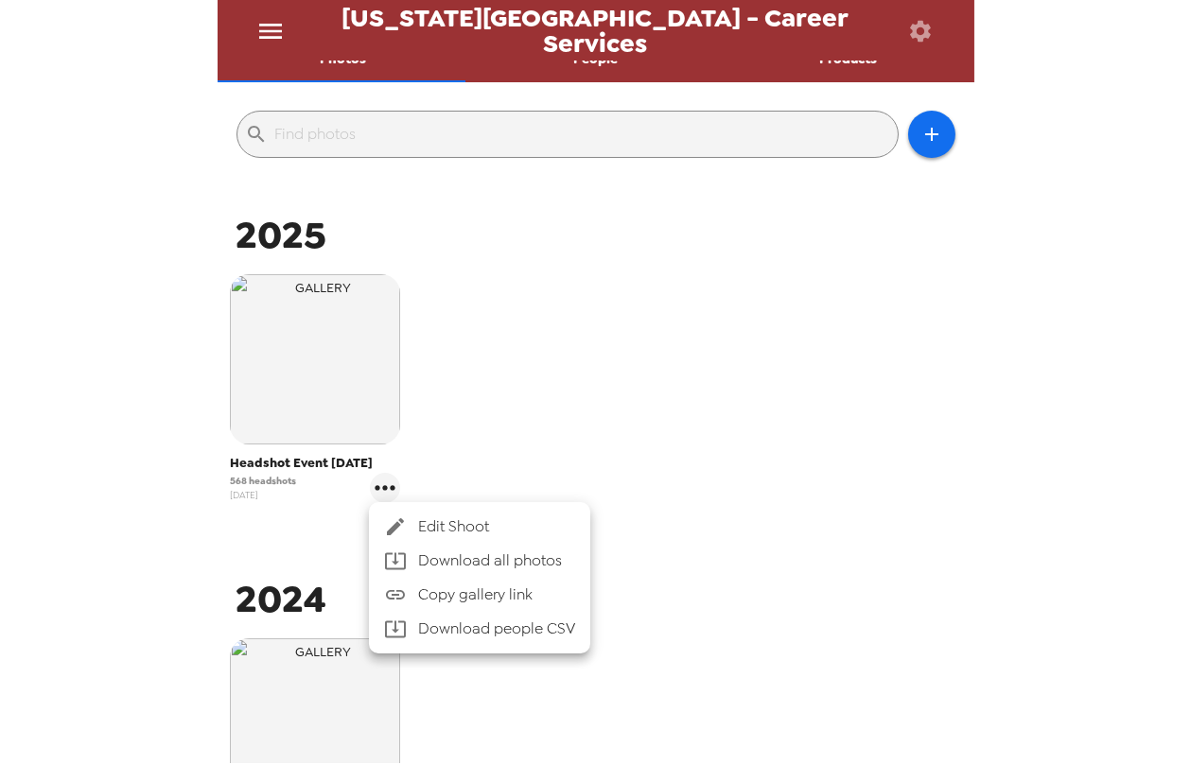
click at [478, 510] on li "Edit Shoot" at bounding box center [479, 527] width 221 height 34
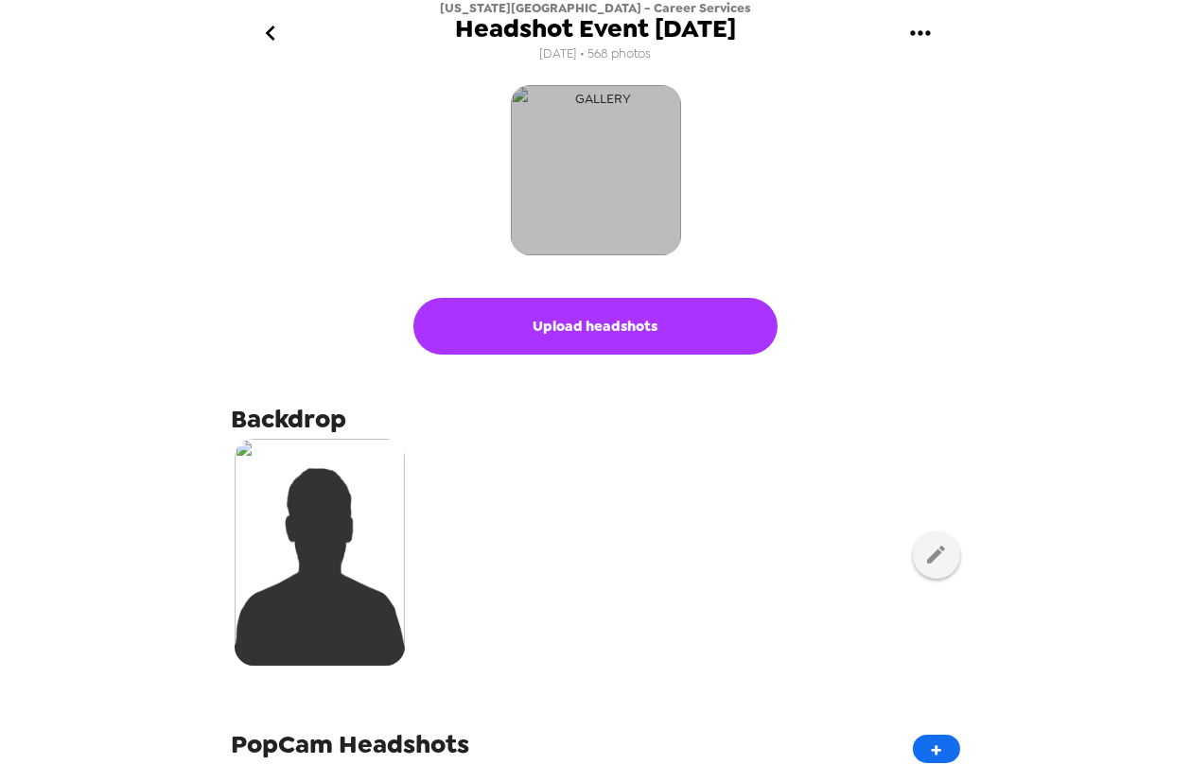
click at [537, 178] on img "button" at bounding box center [596, 170] width 170 height 170
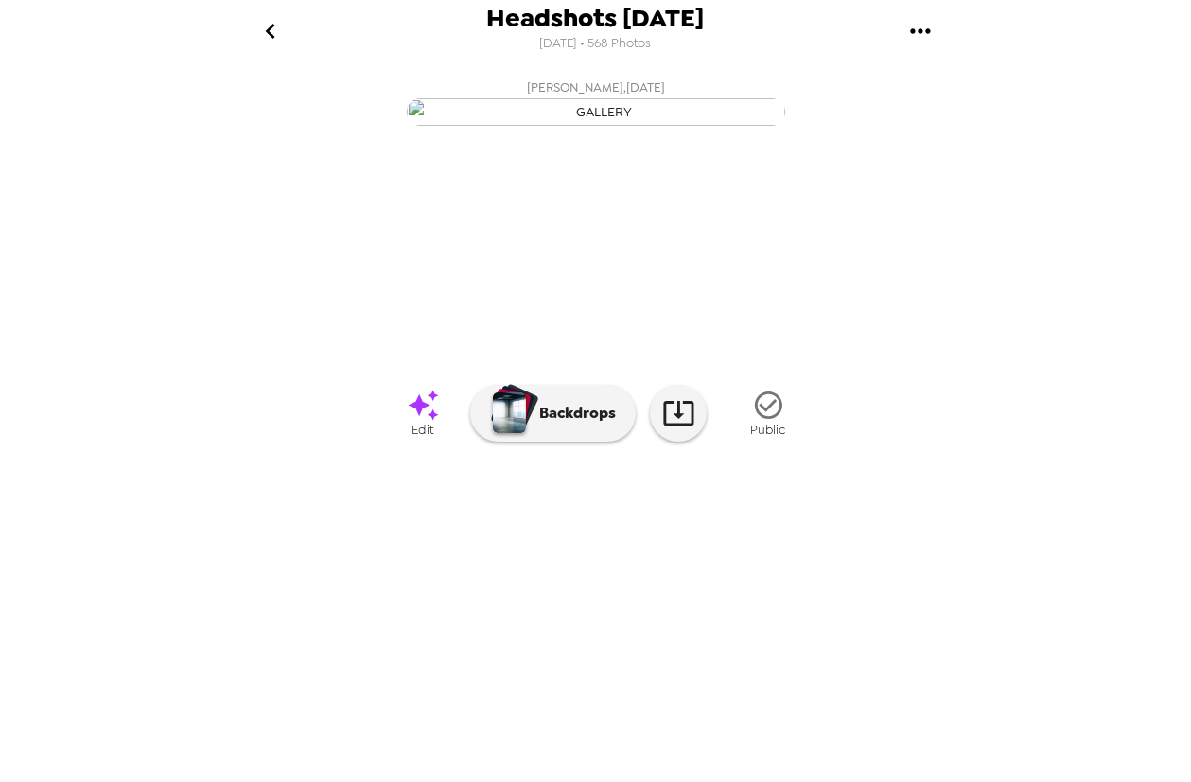
click at [757, 609] on img at bounding box center [749, 560] width 144 height 98
click at [751, 609] on img at bounding box center [752, 560] width 144 height 98
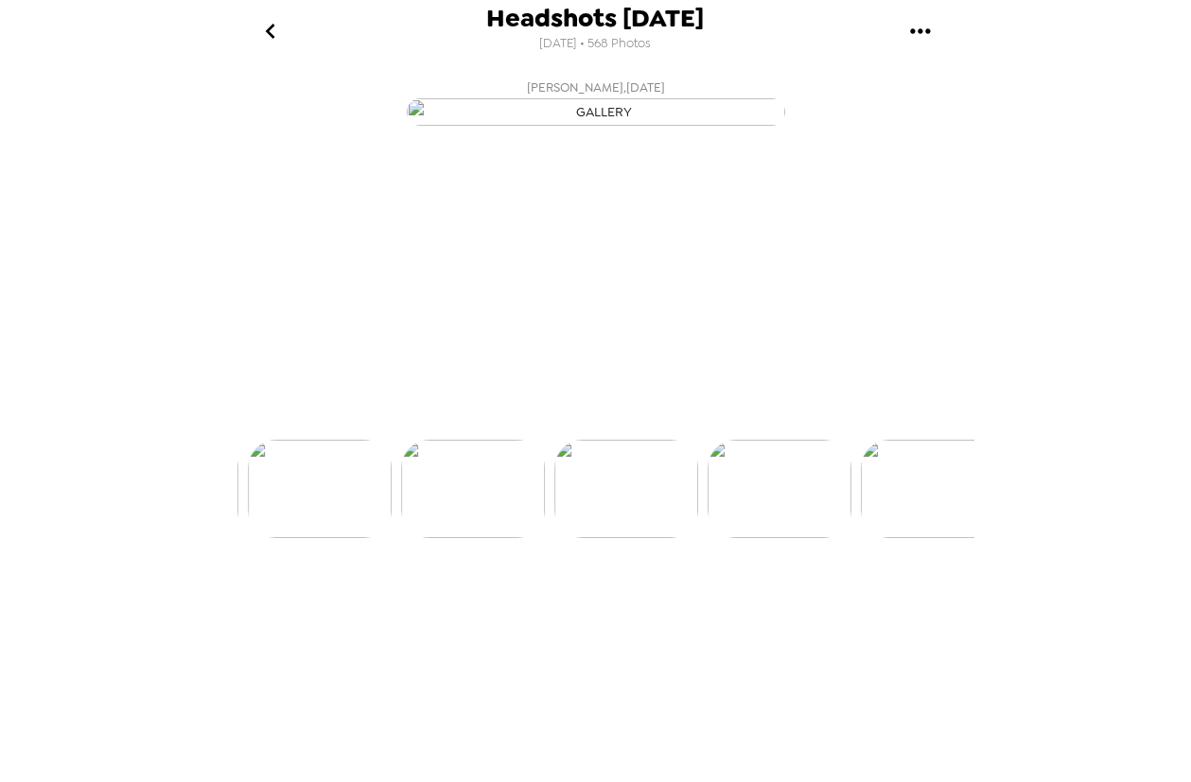
scroll to position [0, 11335]
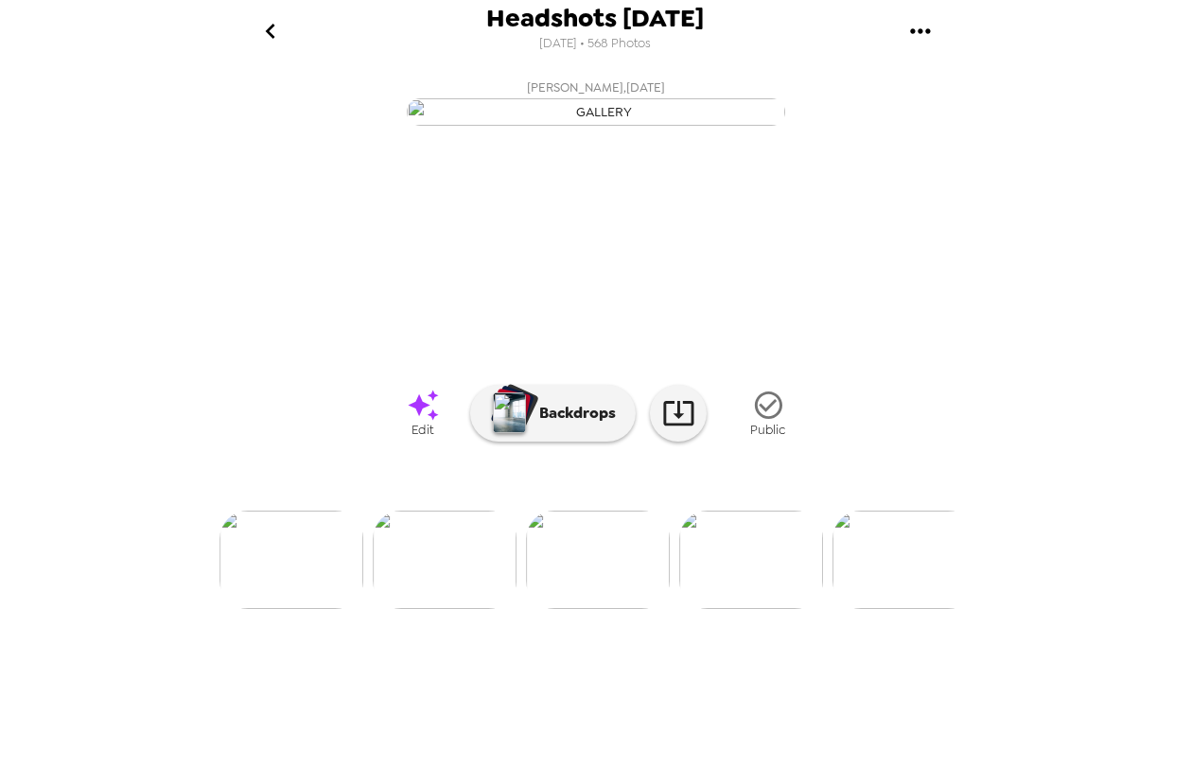
click at [419, 422] on icon at bounding box center [423, 405] width 33 height 33
click at [443, 609] on img at bounding box center [445, 560] width 144 height 98
click at [879, 609] on img at bounding box center [902, 560] width 144 height 98
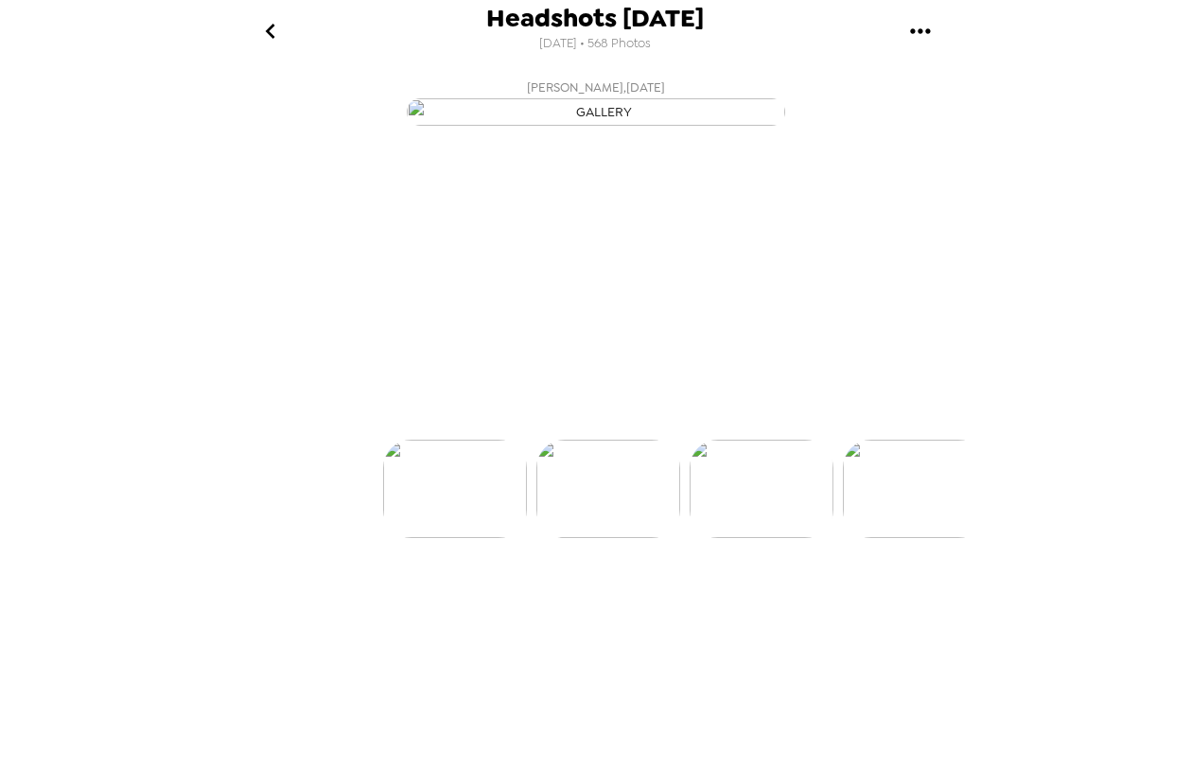
scroll to position [0, 305]
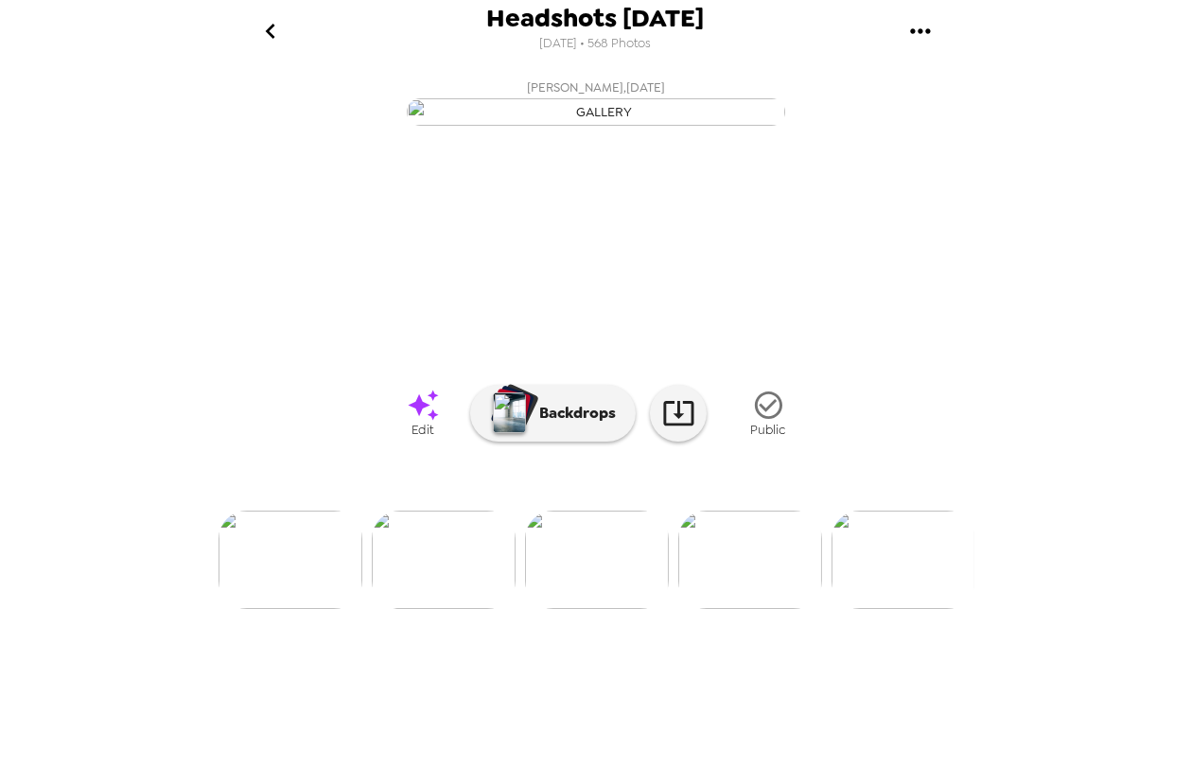
click at [935, 609] on img at bounding box center [903, 560] width 144 height 98
click at [935, 609] on img at bounding box center [902, 560] width 144 height 98
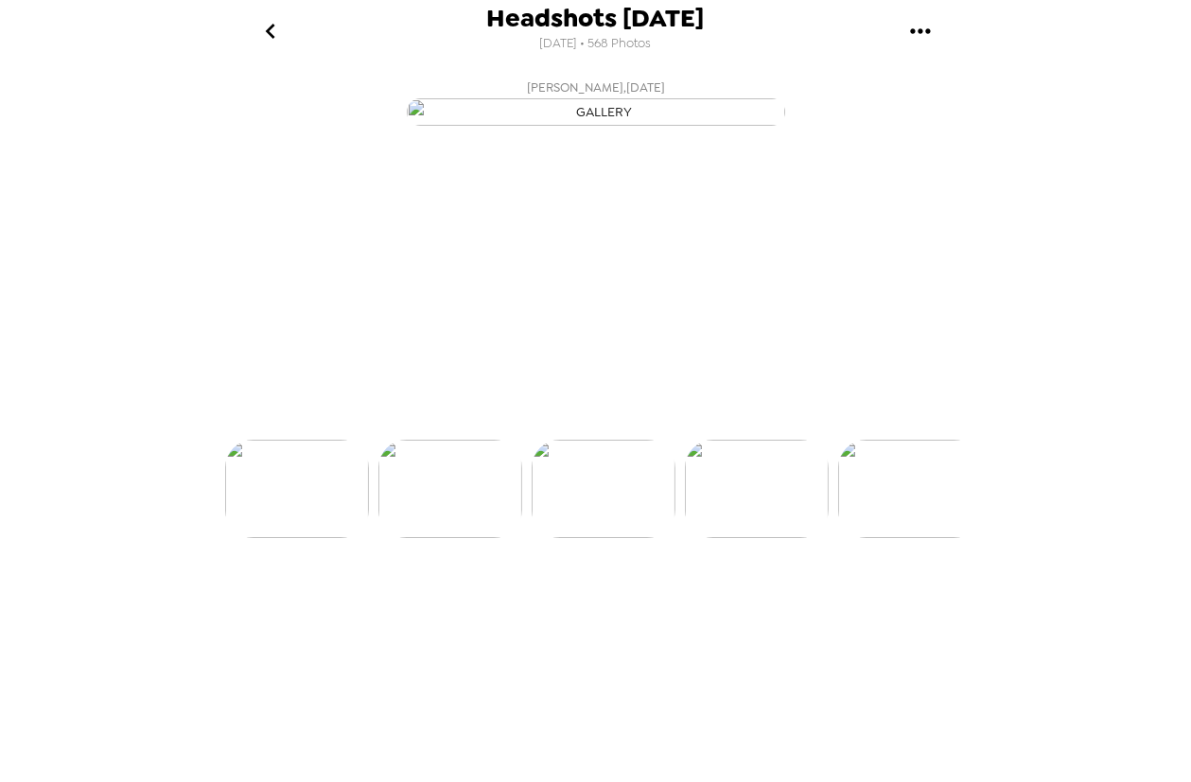
scroll to position [0, 918]
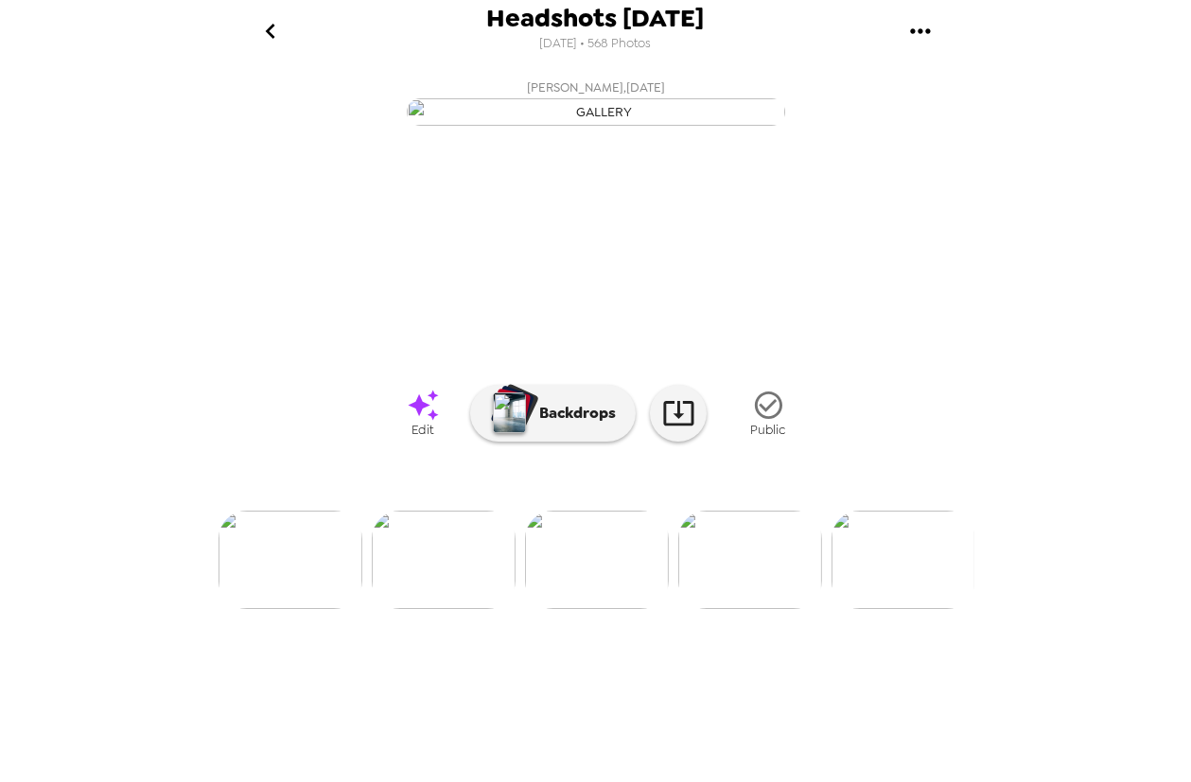
click at [925, 609] on div at bounding box center [596, 528] width 757 height 161
click at [914, 609] on img at bounding box center [903, 560] width 144 height 98
drag, startPoint x: 923, startPoint y: 712, endPoint x: 924, endPoint y: 729, distance: 17.0
click at [923, 609] on img at bounding box center [903, 560] width 144 height 98
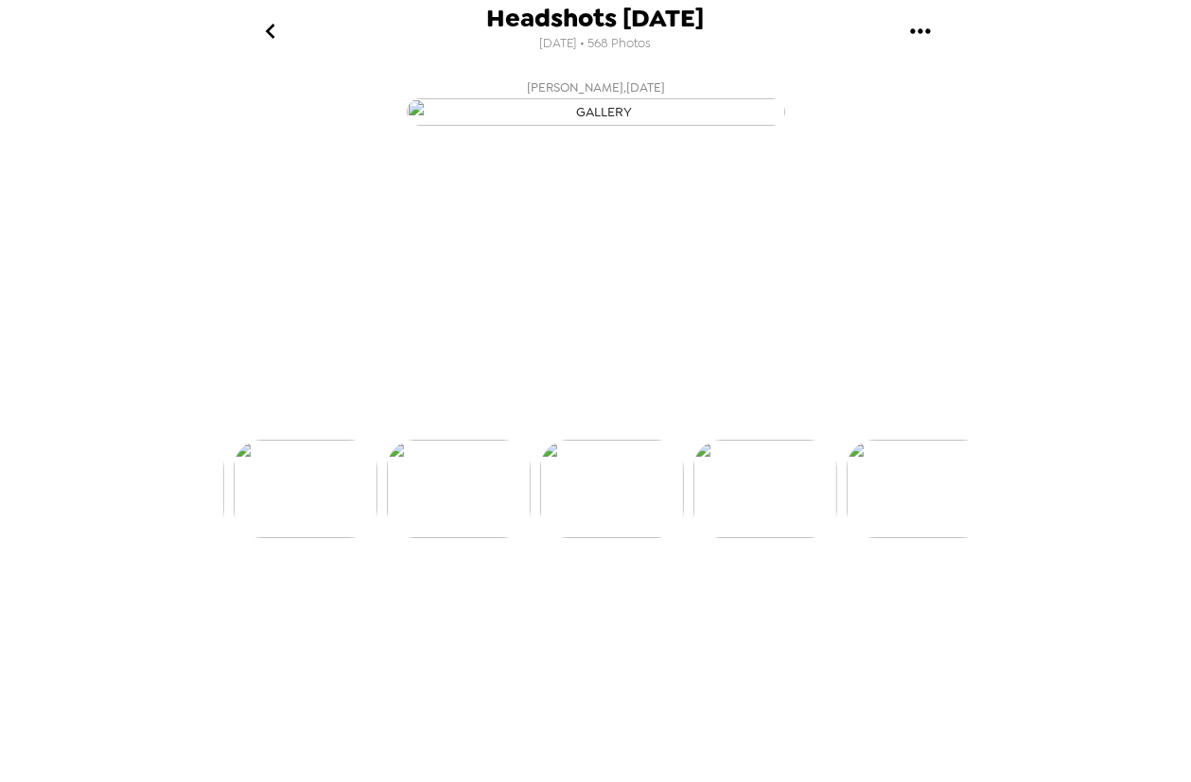
scroll to position [0, 1532]
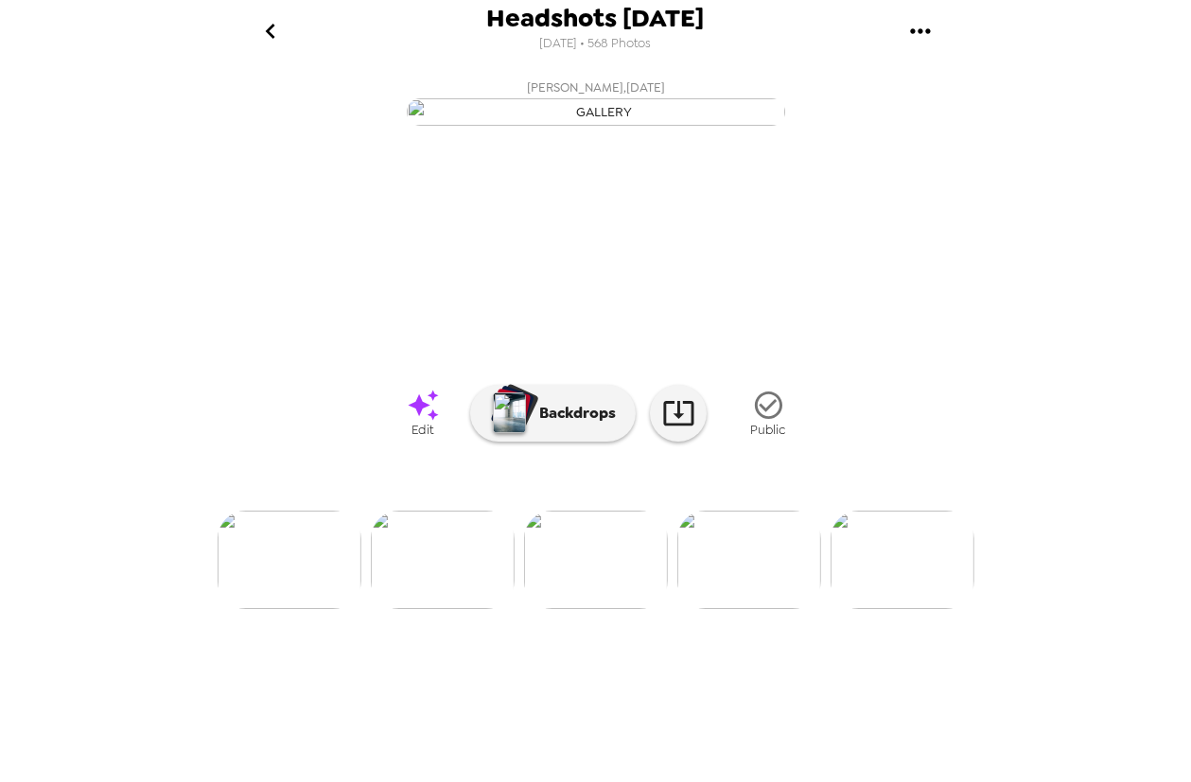
click at [888, 609] on div at bounding box center [596, 528] width 757 height 161
click at [905, 609] on img at bounding box center [902, 560] width 144 height 98
click at [911, 609] on img at bounding box center [903, 560] width 144 height 98
click at [265, 18] on icon "go back" at bounding box center [270, 31] width 30 height 30
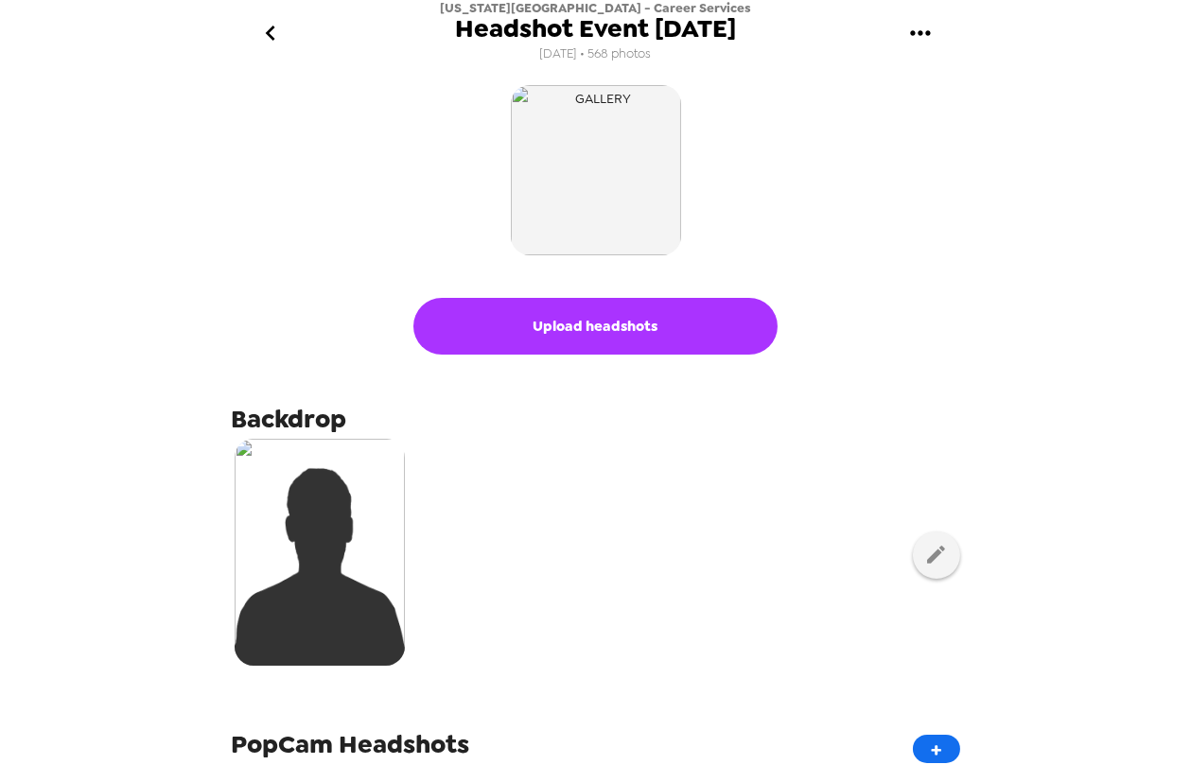
click at [270, 34] on icon "go back" at bounding box center [270, 33] width 30 height 30
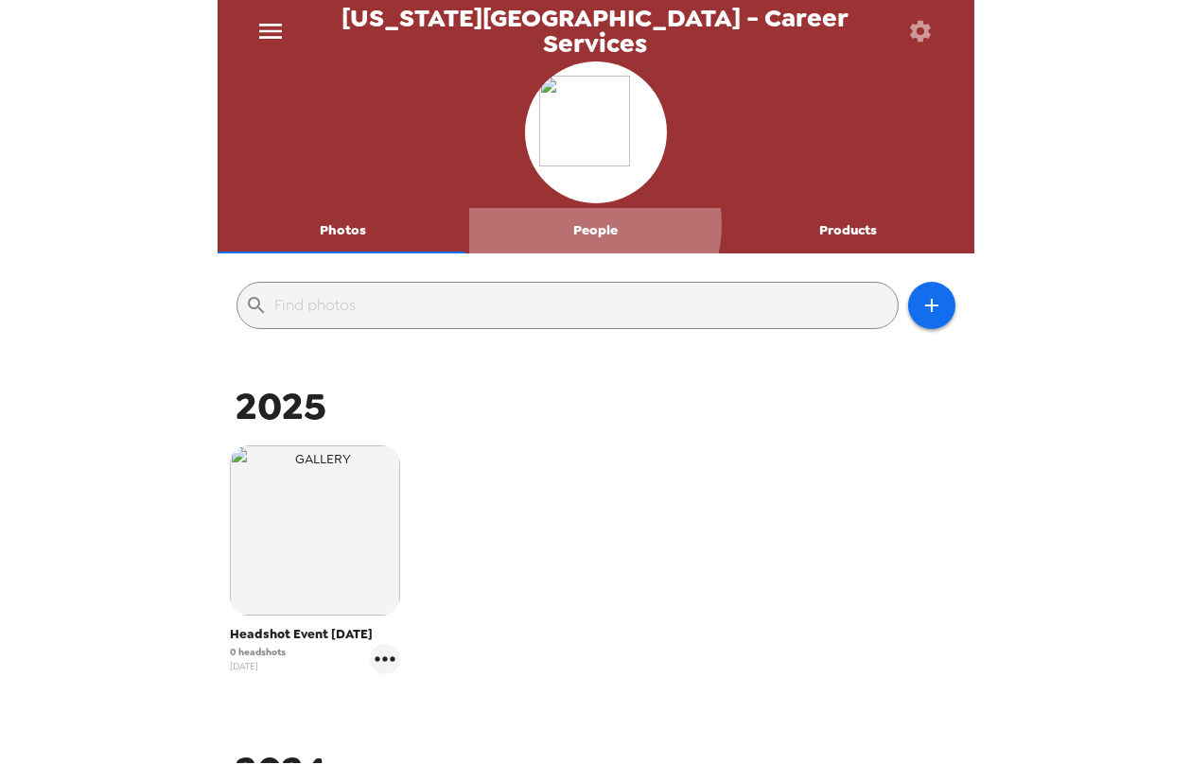
click at [572, 224] on button "People" at bounding box center [595, 230] width 253 height 45
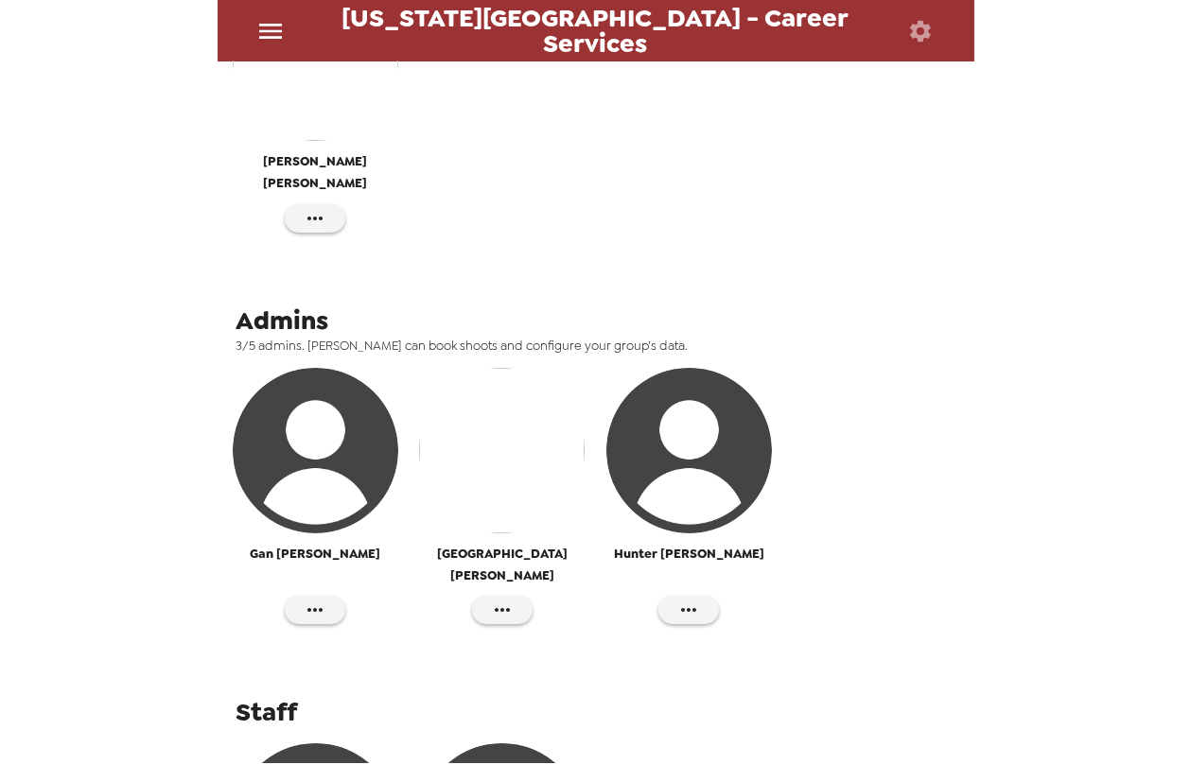
scroll to position [515, 0]
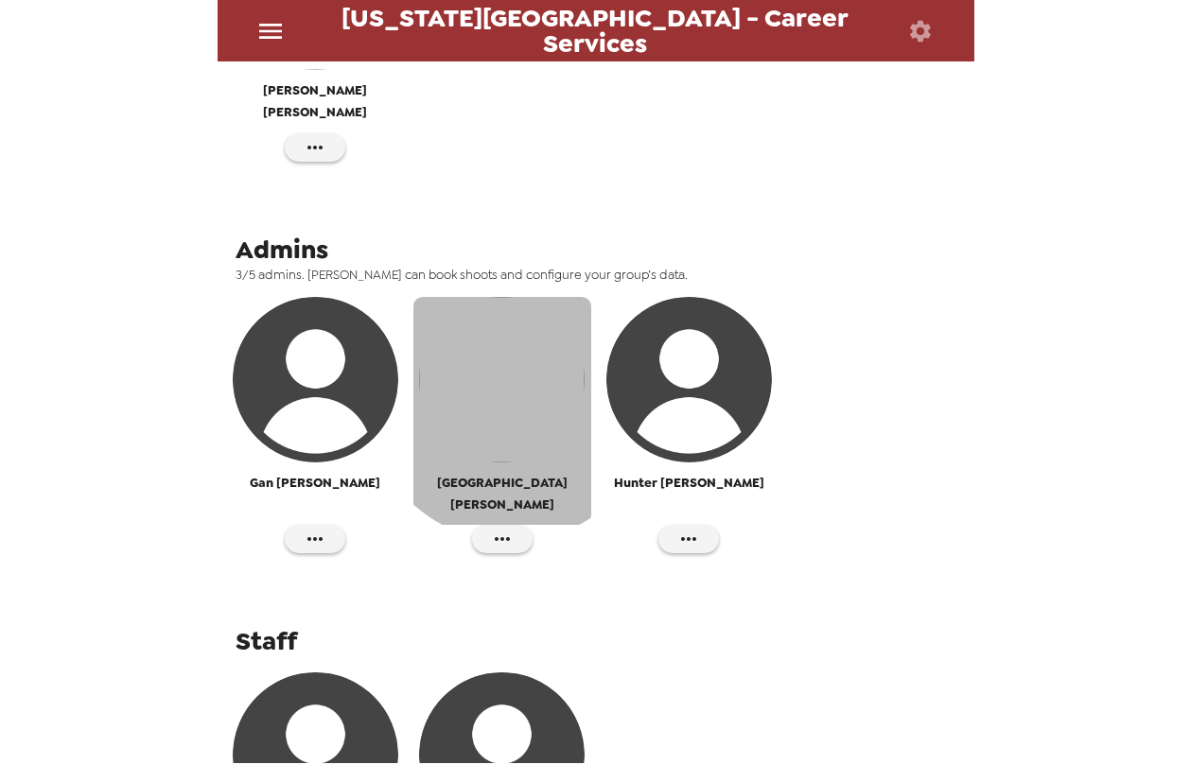
click at [512, 373] on img "button" at bounding box center [501, 379] width 165 height 165
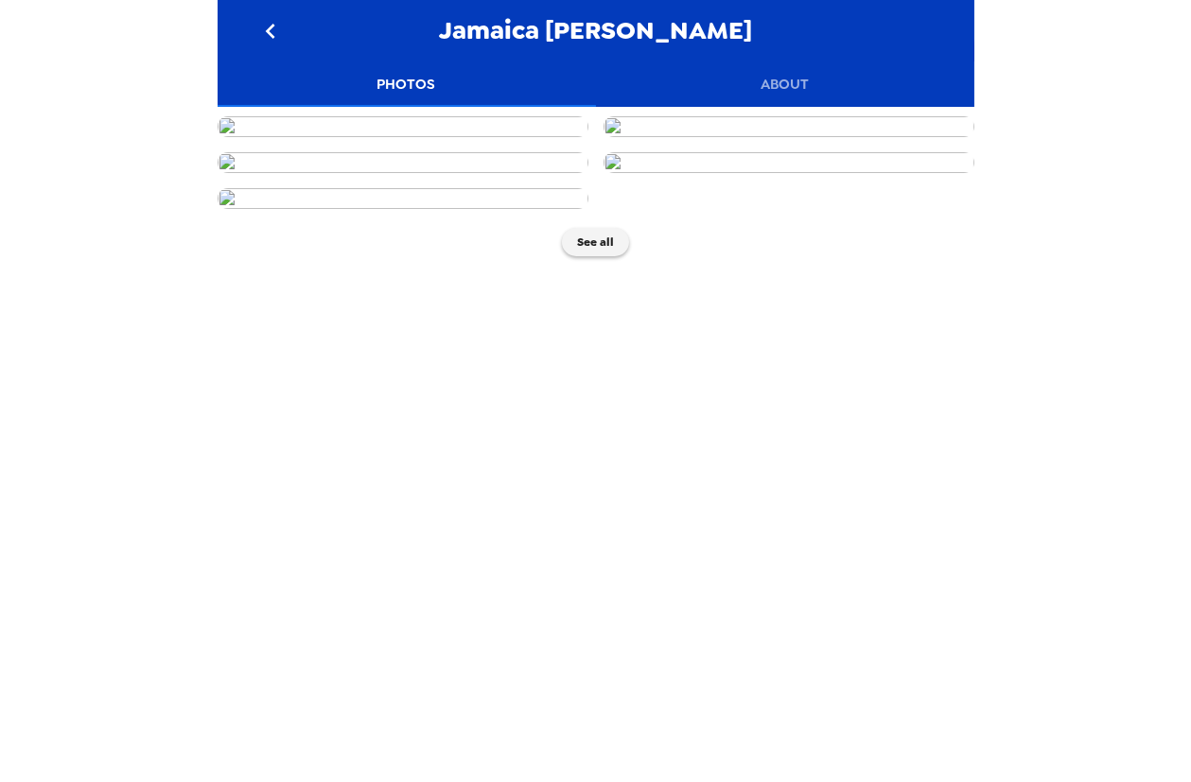
click at [83, 336] on div "Jamaica [PERSON_NAME] Photos About See all" at bounding box center [595, 391] width 1191 height 782
click at [271, 44] on icon "go back" at bounding box center [270, 31] width 30 height 30
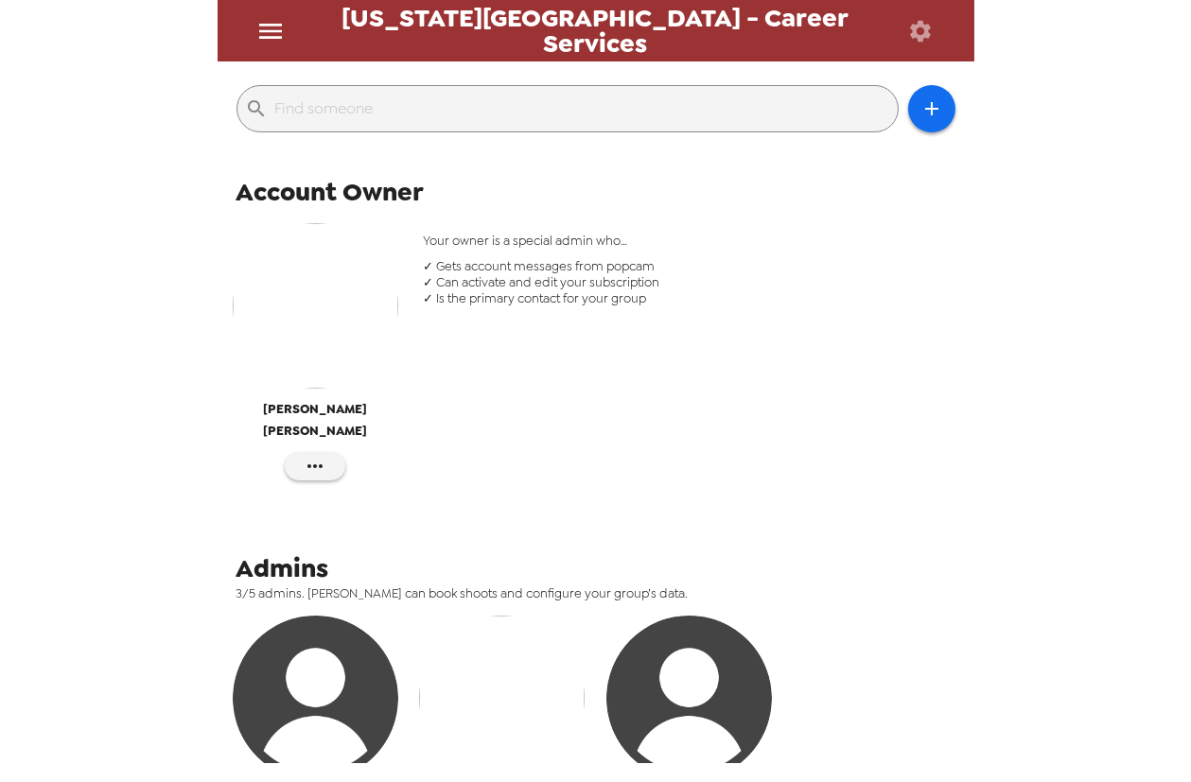
scroll to position [85, 0]
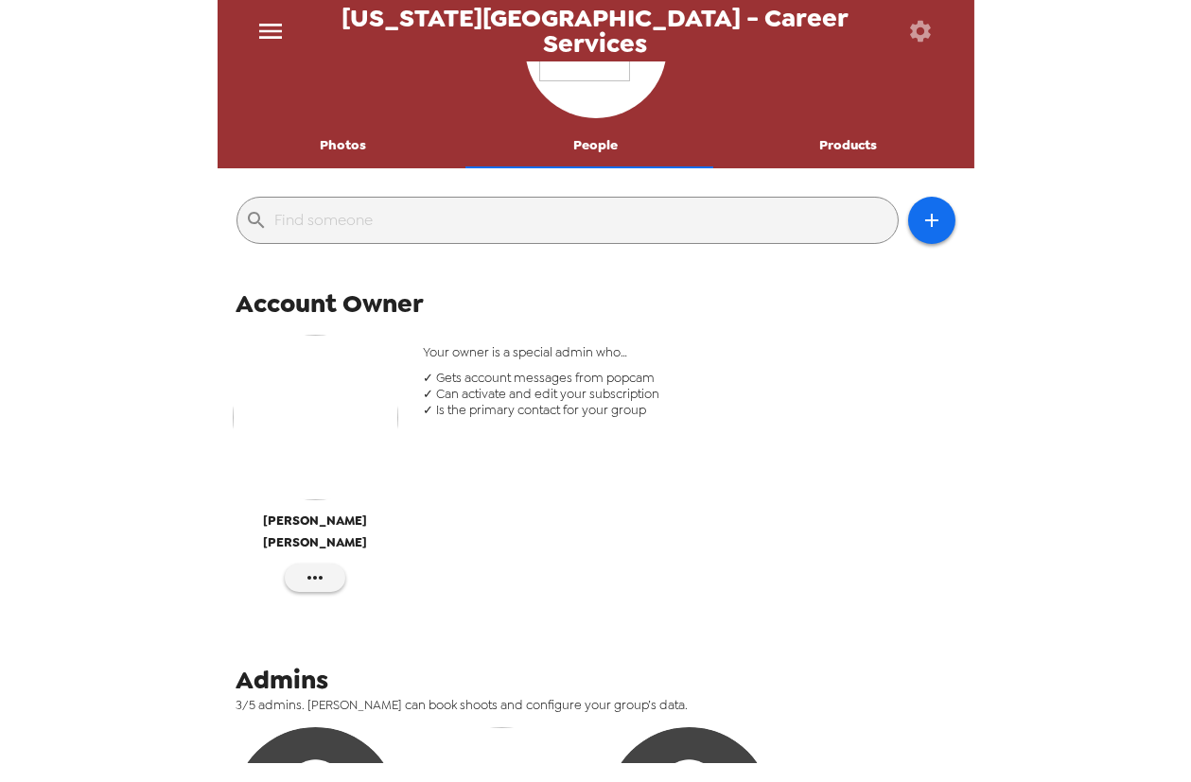
click at [345, 154] on button "Photos" at bounding box center [344, 145] width 253 height 45
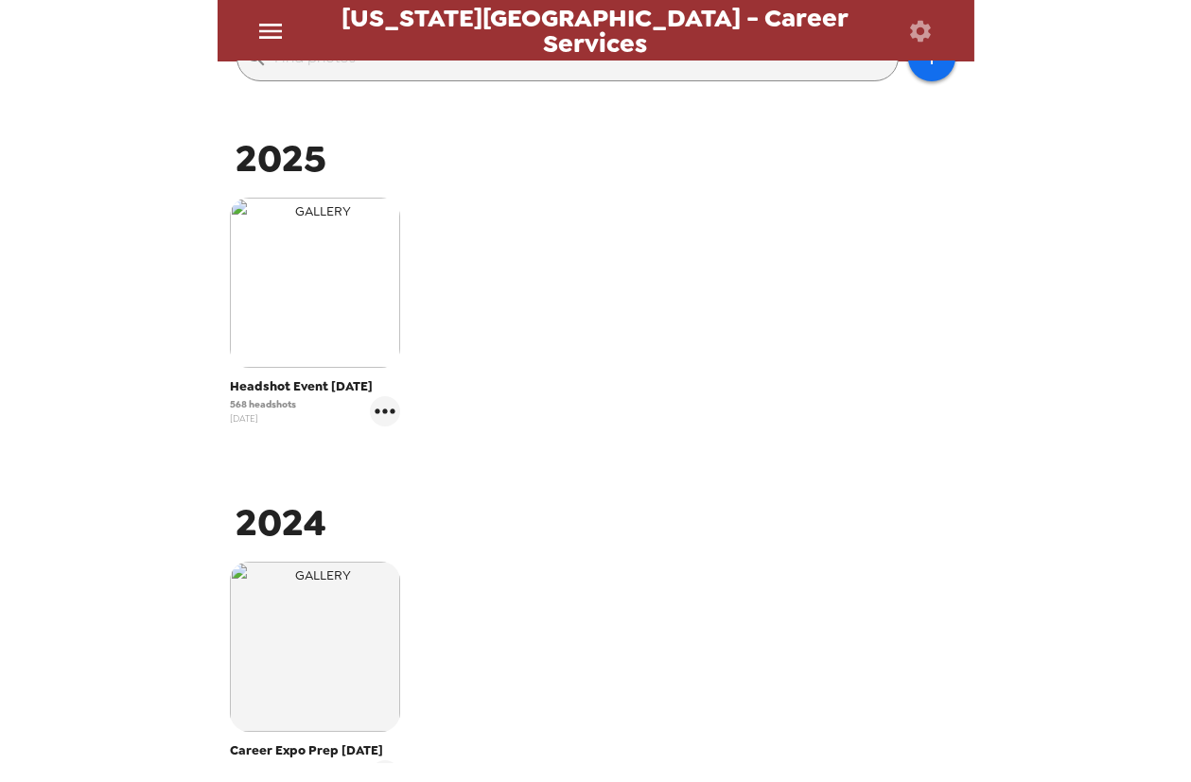
scroll to position [257, 0]
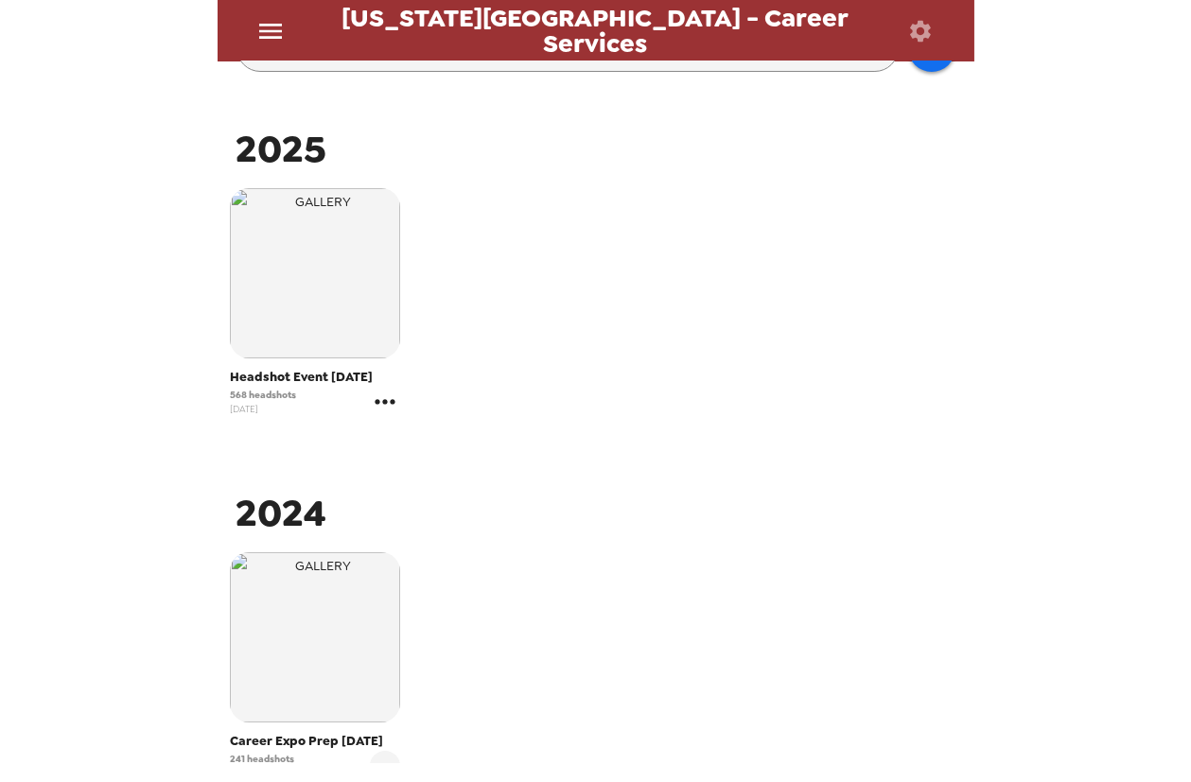
click at [388, 400] on icon "gallery menu" at bounding box center [385, 402] width 30 height 30
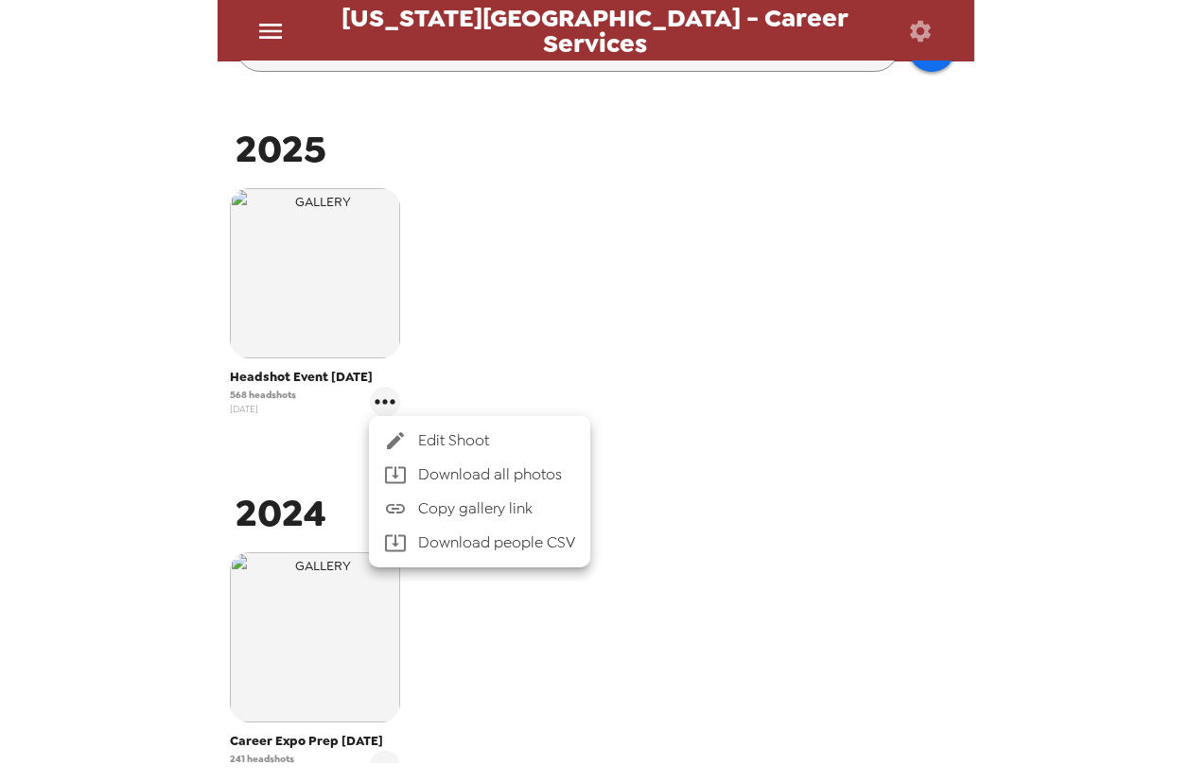
click at [531, 342] on div at bounding box center [595, 391] width 1191 height 782
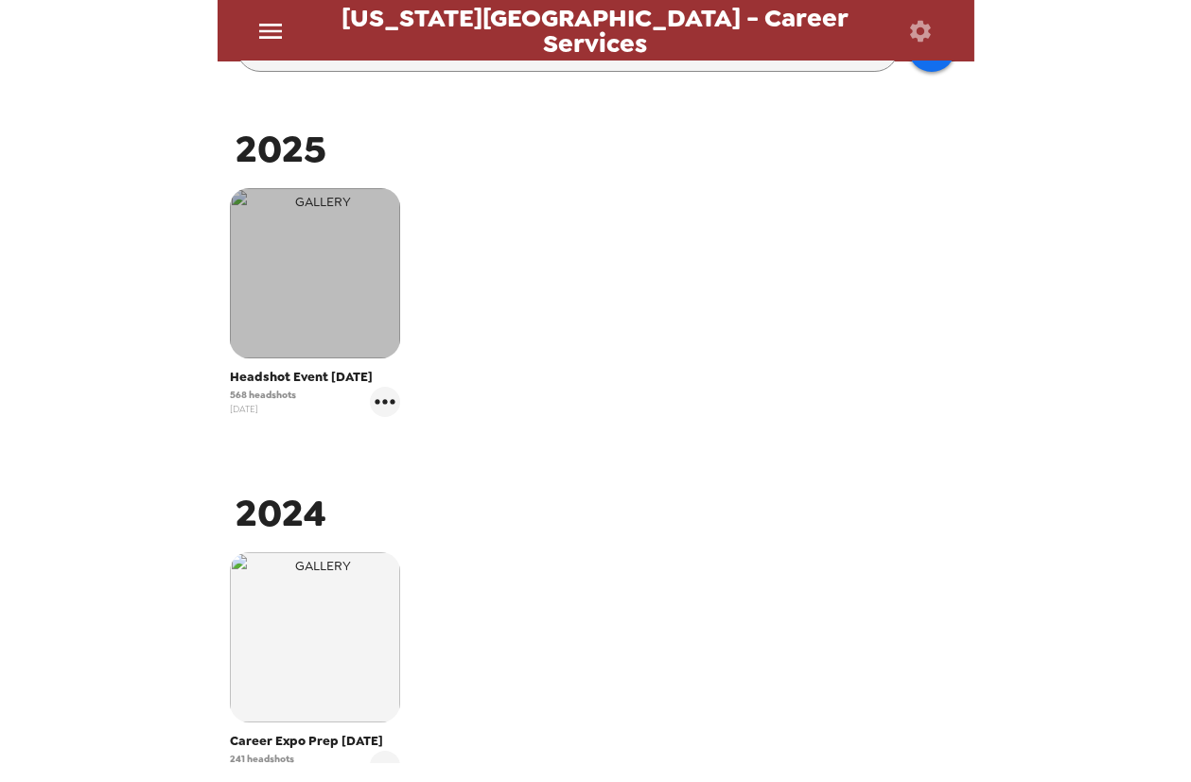
click at [345, 301] on img "button" at bounding box center [315, 273] width 170 height 170
